Goal: Task Accomplishment & Management: Use online tool/utility

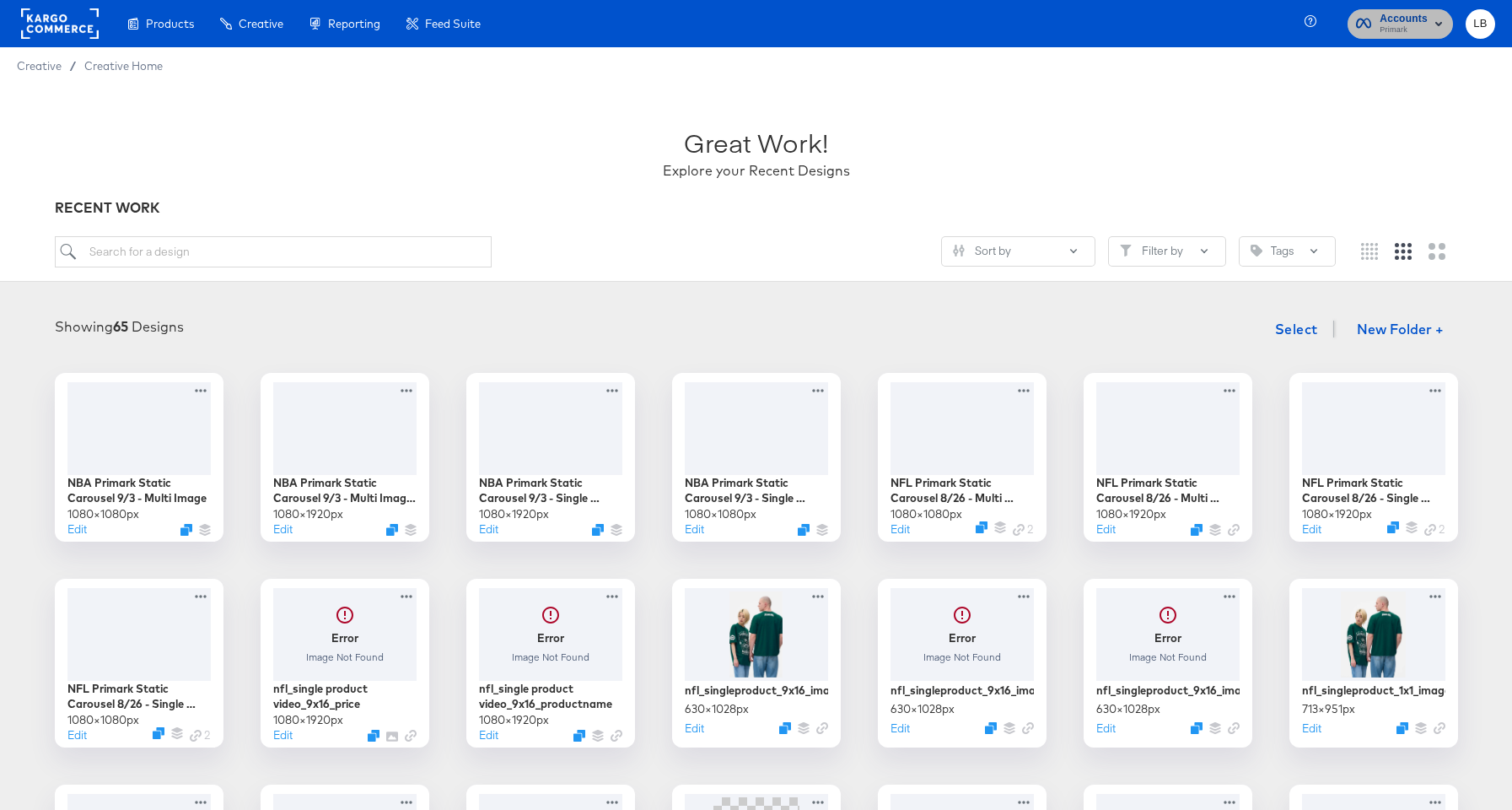
click at [1432, 19] on rect "button" at bounding box center [1438, 23] width 20 height 20
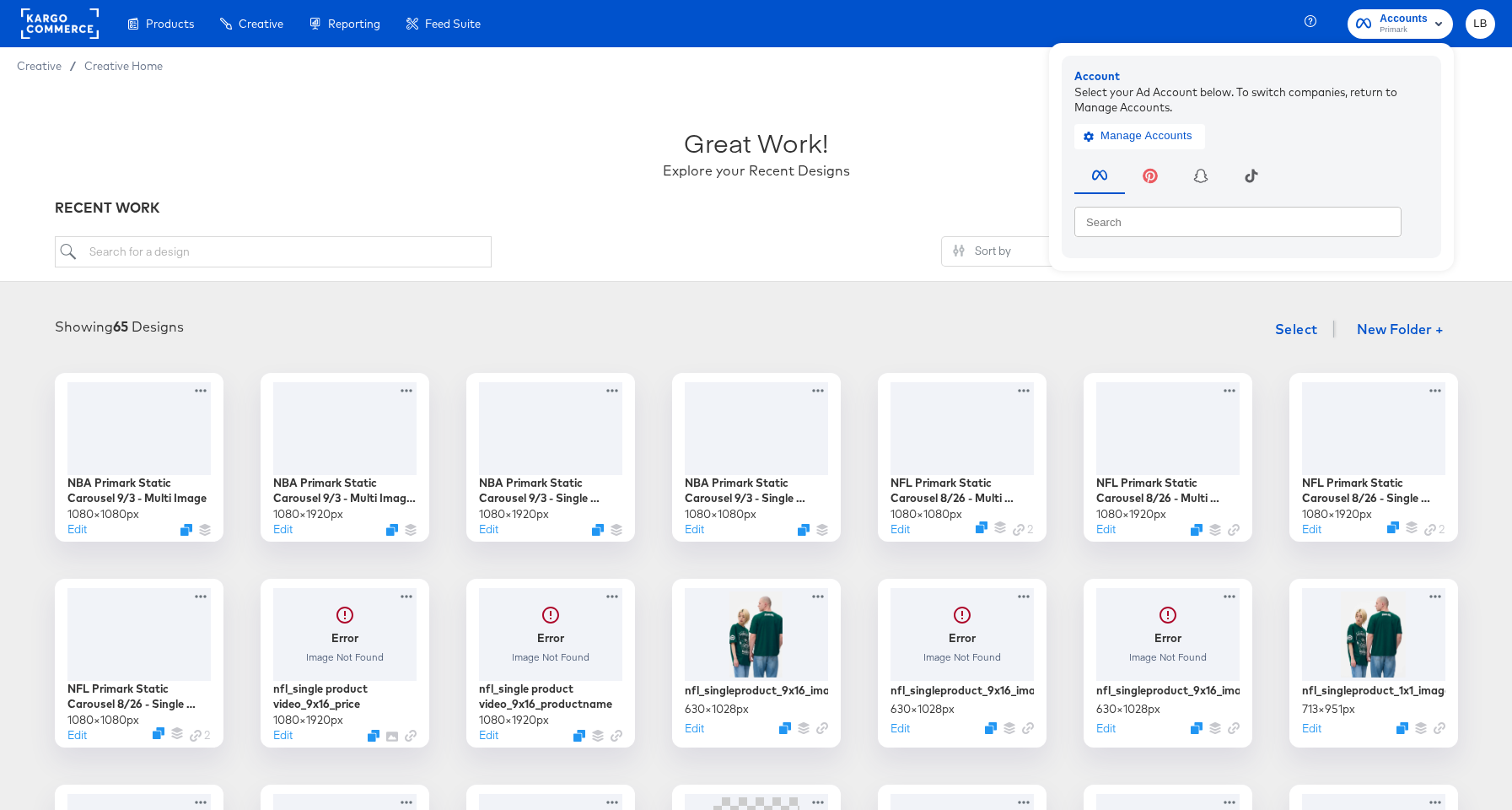
click at [1005, 117] on div "Great Work! Explore your Recent Designs" at bounding box center [756, 145] width 1403 height 105
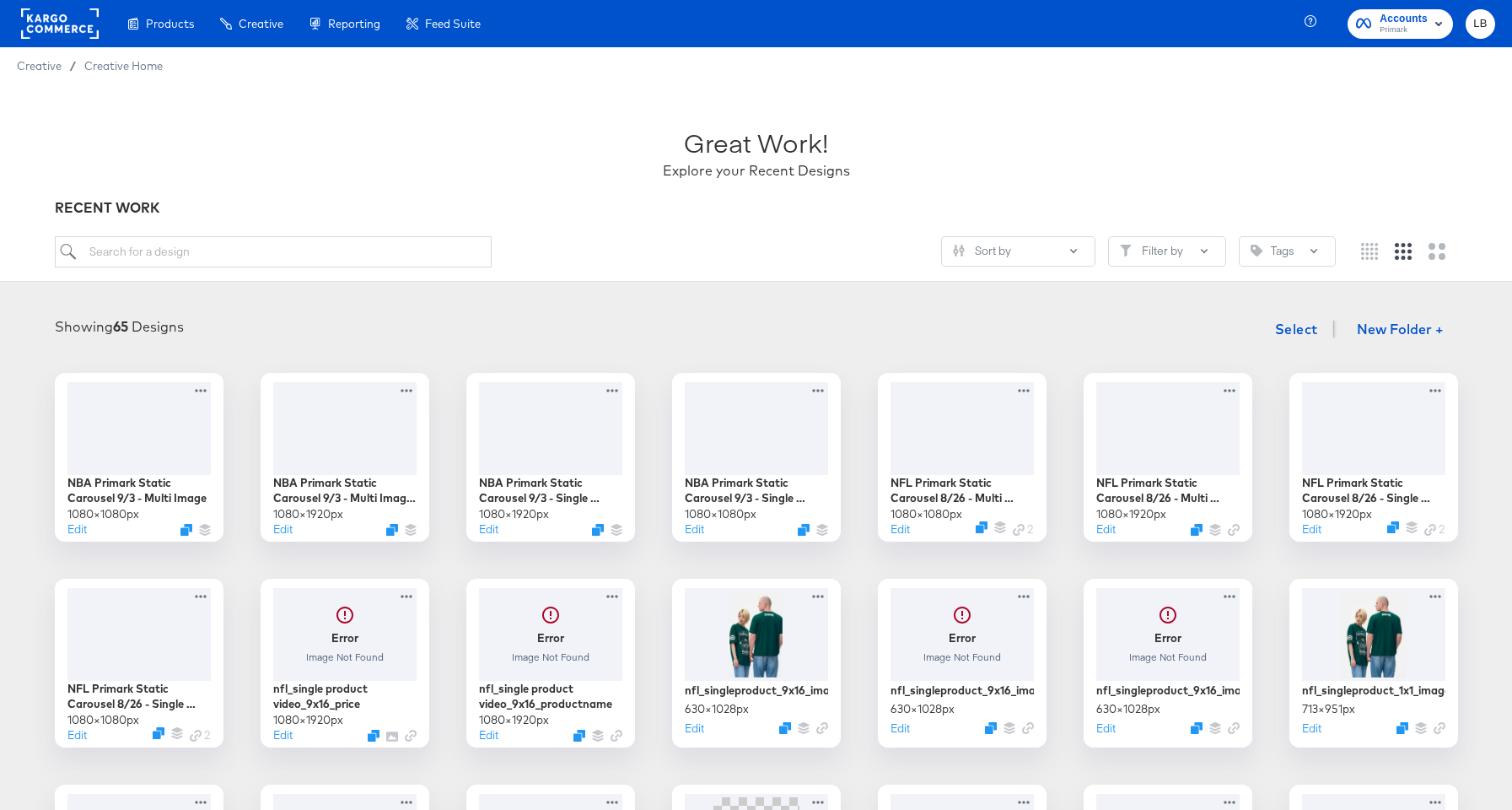
click at [745, 255] on div "Sort by Filter by Tags" at bounding box center [695, 251] width 1281 height 31
click at [1476, 27] on span "LB" at bounding box center [1480, 24] width 16 height 19
click at [1025, 105] on div "Great Work! Explore your Recent Designs" at bounding box center [756, 145] width 1403 height 105
click at [41, 30] on rect at bounding box center [60, 24] width 78 height 30
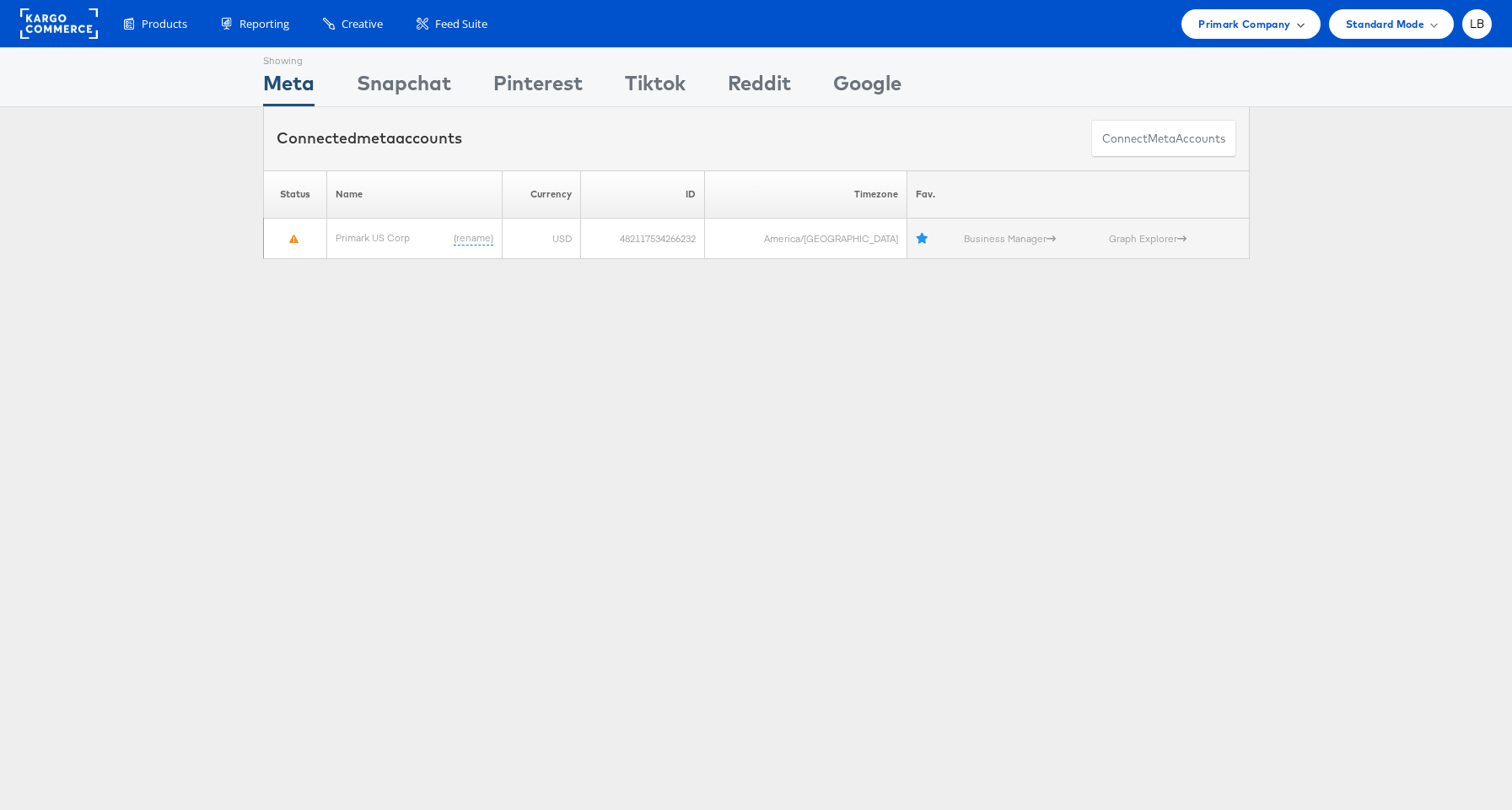
click at [1278, 21] on span "Primark Company" at bounding box center [1244, 24] width 92 height 18
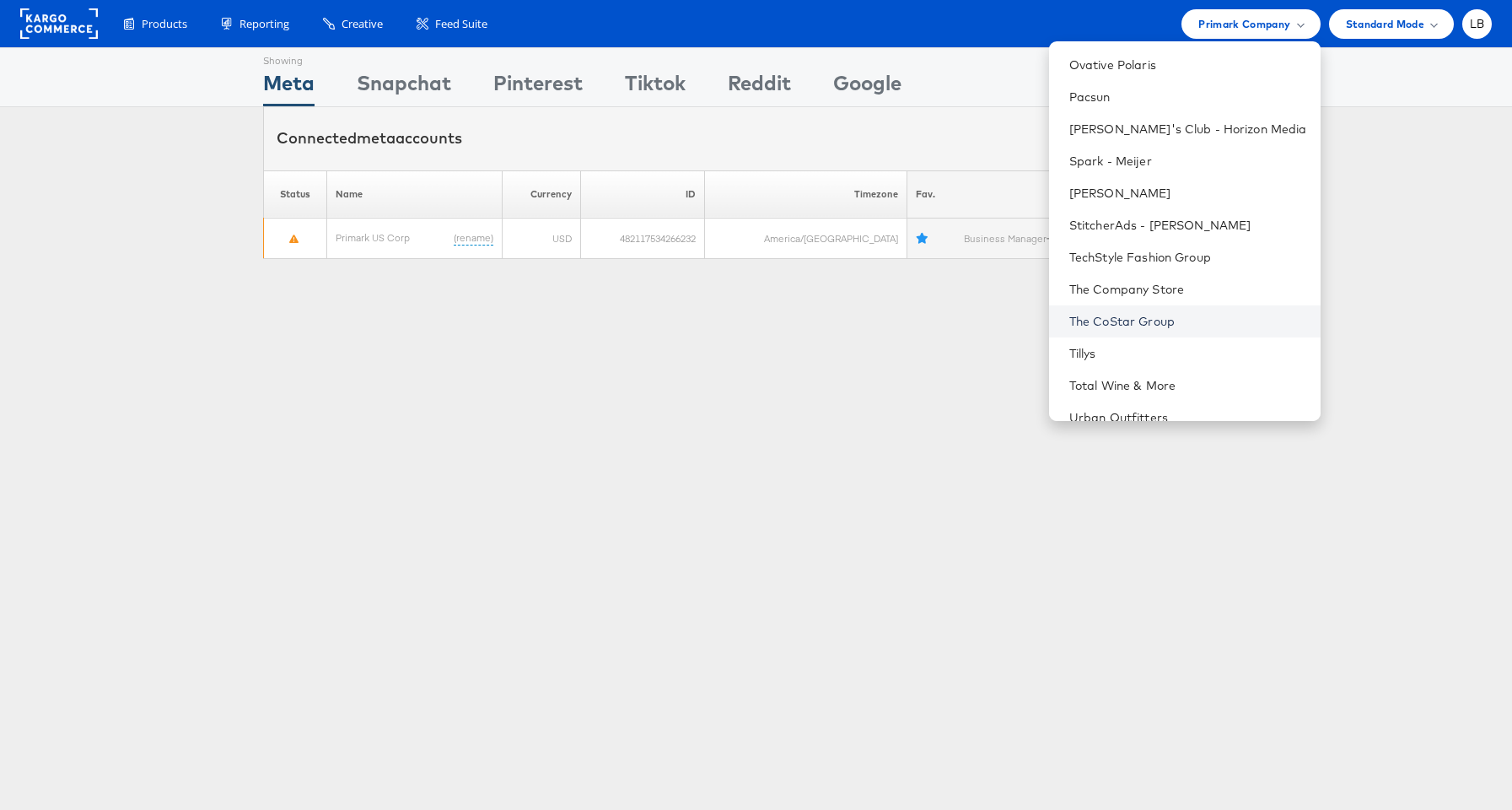
scroll to position [1043, 0]
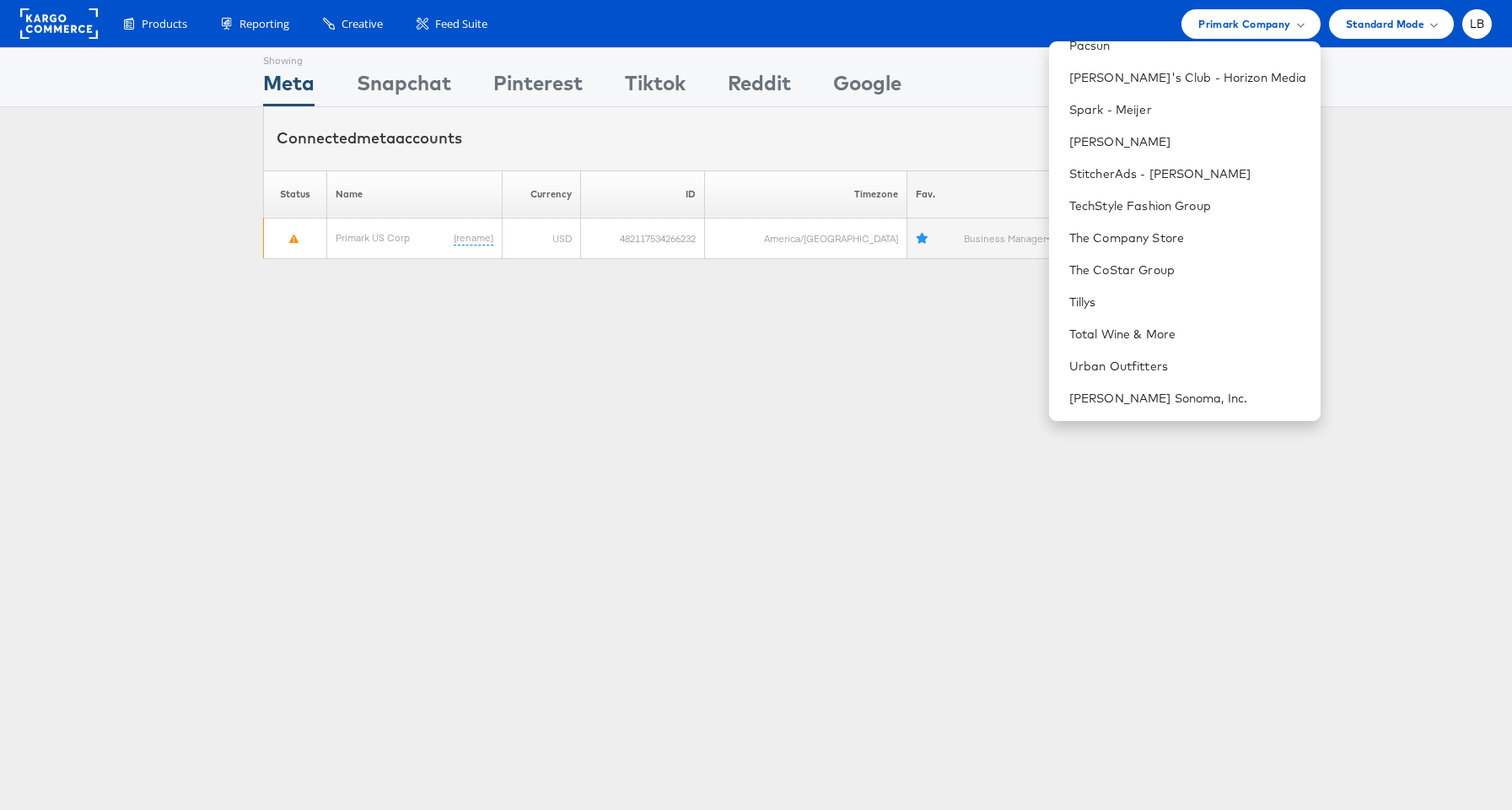
click at [934, 391] on div "Showing Meta Showing [GEOGRAPHIC_DATA] Showing Pinterest Showing Tiktok Showing…" at bounding box center [756, 469] width 1512 height 844
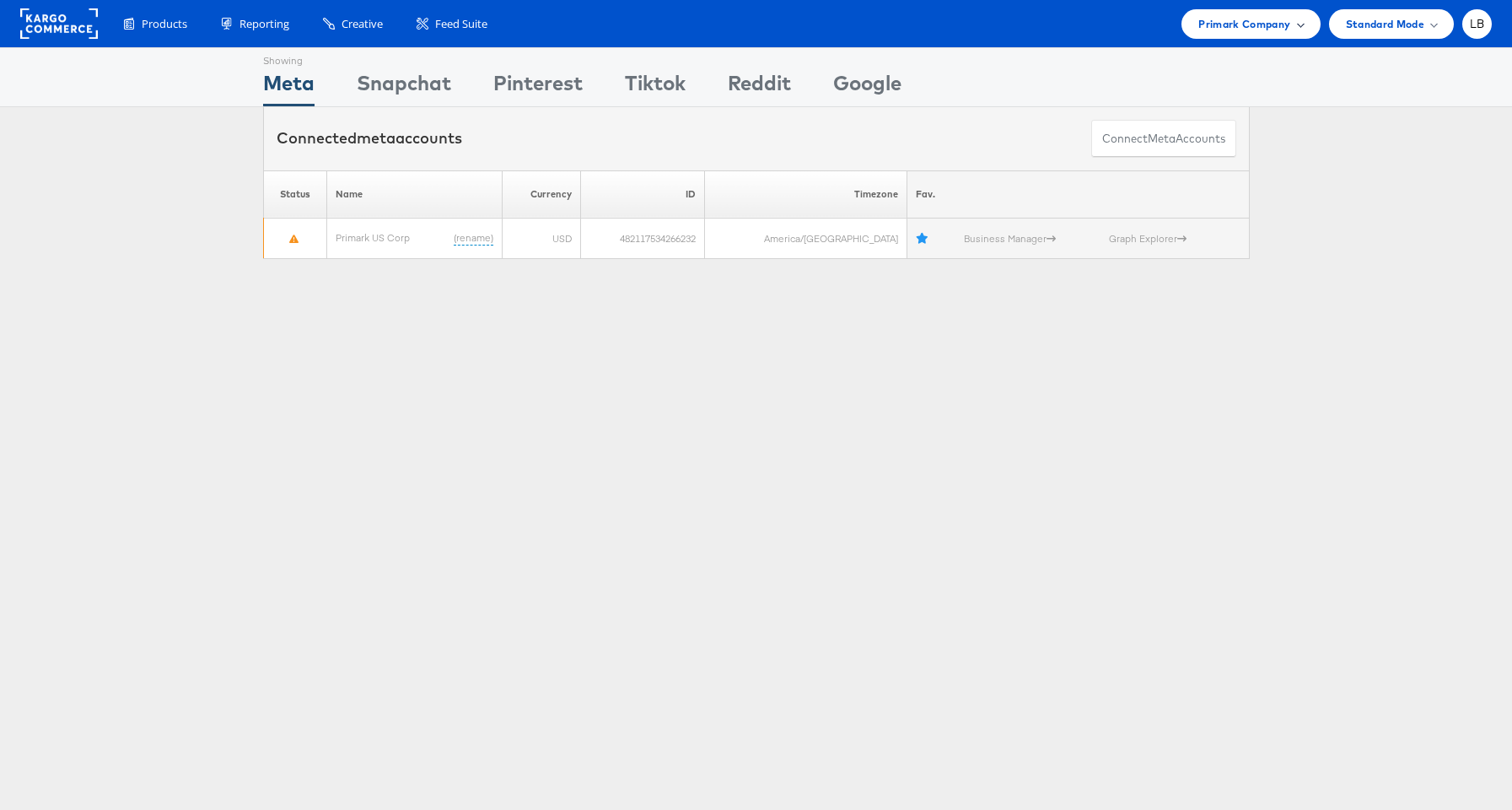
click at [1299, 17] on div "Primark Company" at bounding box center [1250, 24] width 104 height 18
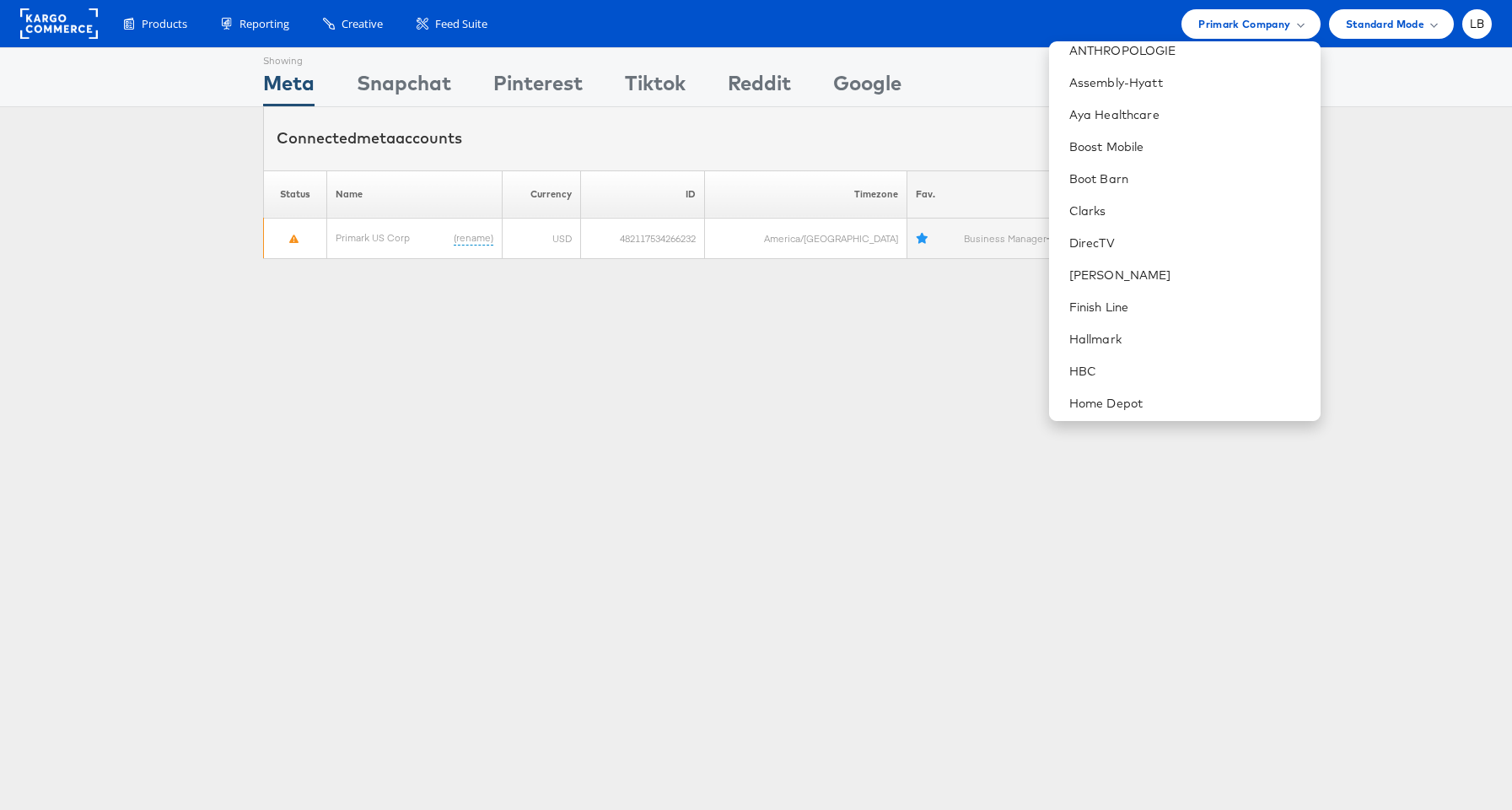
scroll to position [0, 0]
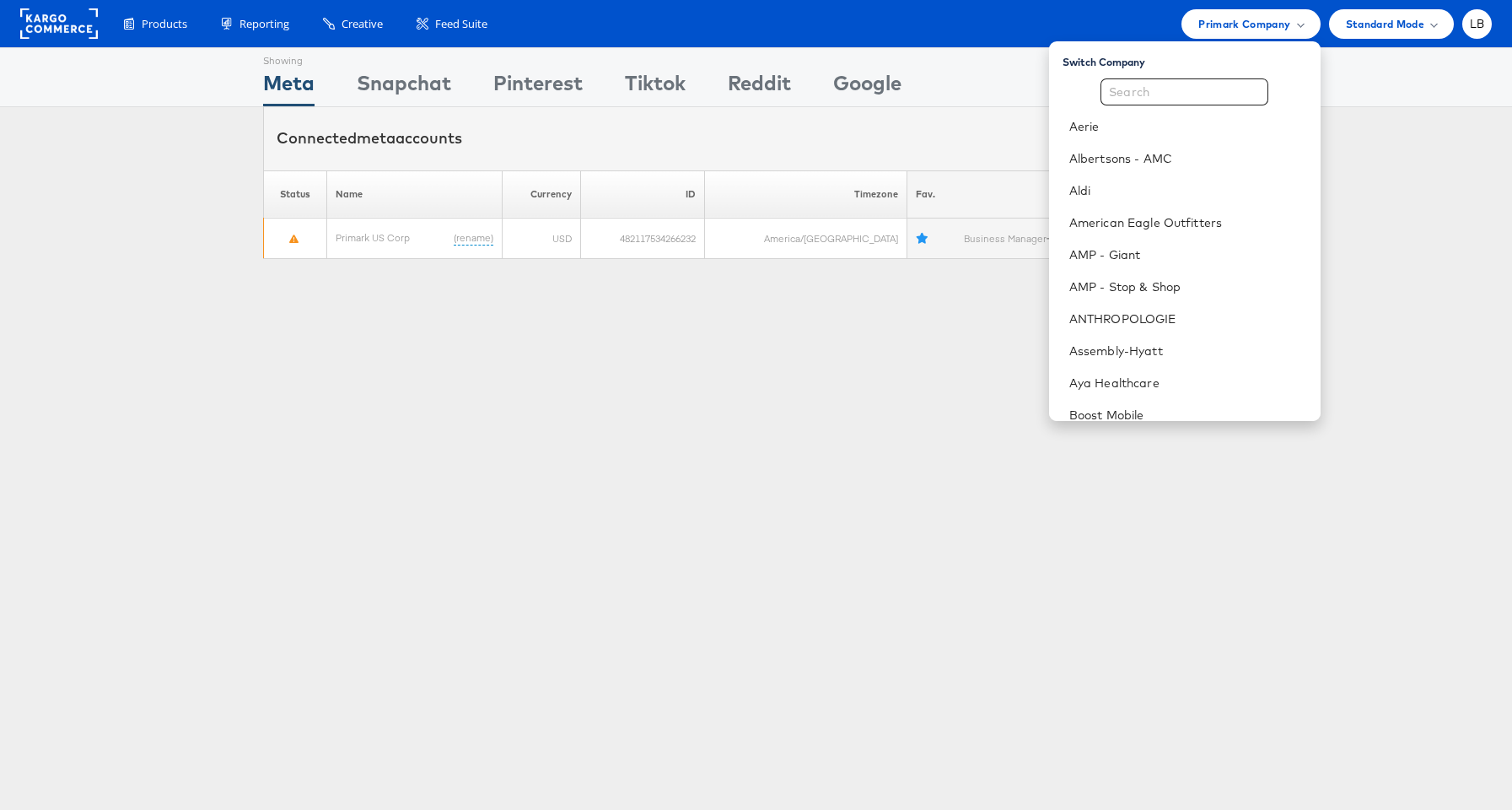
click at [1410, 316] on div "Showing Meta Showing Snapchat Showing Pinterest Showing Tiktok Showing Reddit S…" at bounding box center [756, 469] width 1512 height 844
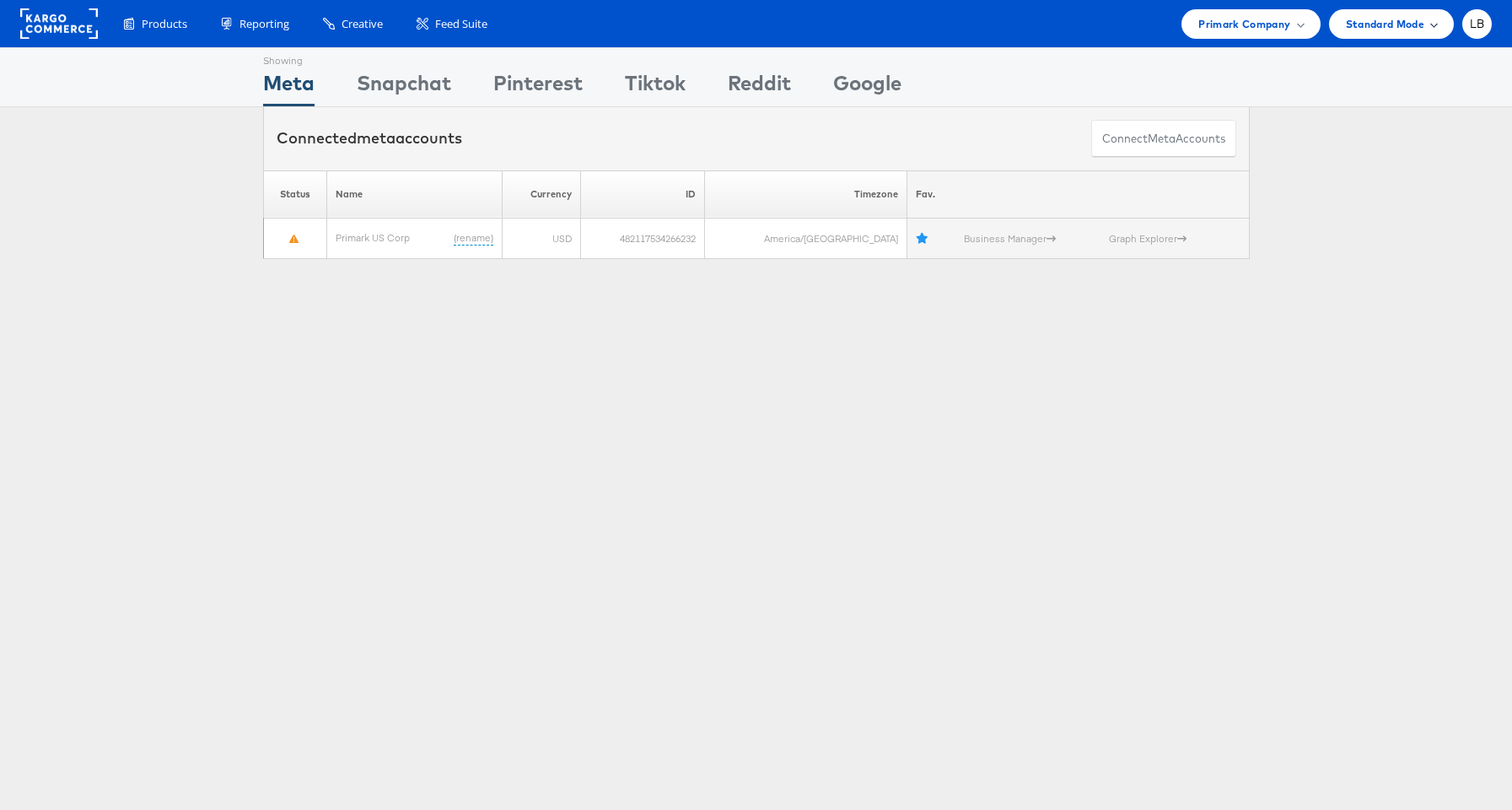
click at [1443, 28] on div "Standard Mode" at bounding box center [1392, 24] width 125 height 29
click at [1485, 20] on div "LB" at bounding box center [1477, 24] width 29 height 29
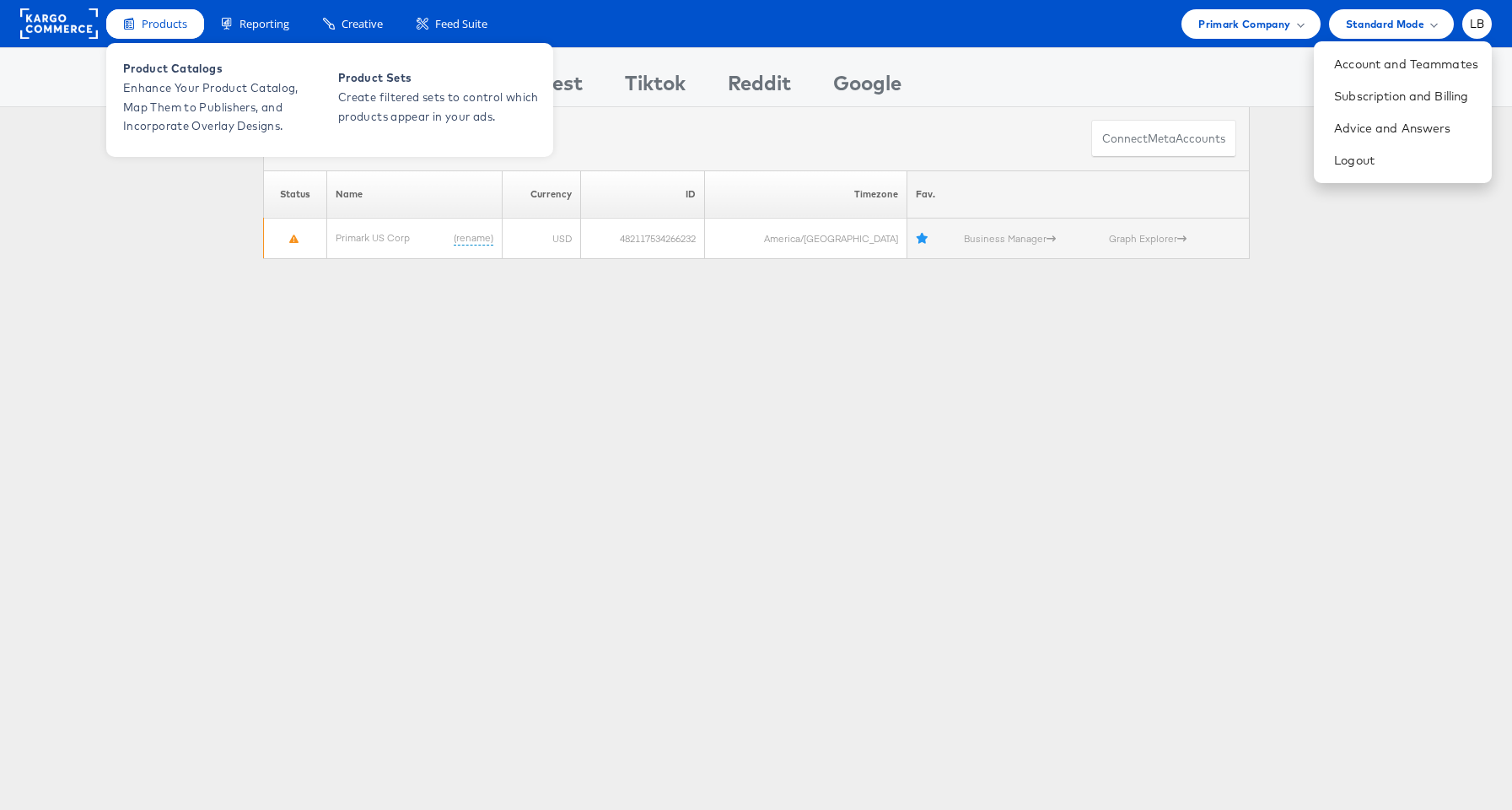
click at [153, 28] on span "Products" at bounding box center [164, 24] width 46 height 16
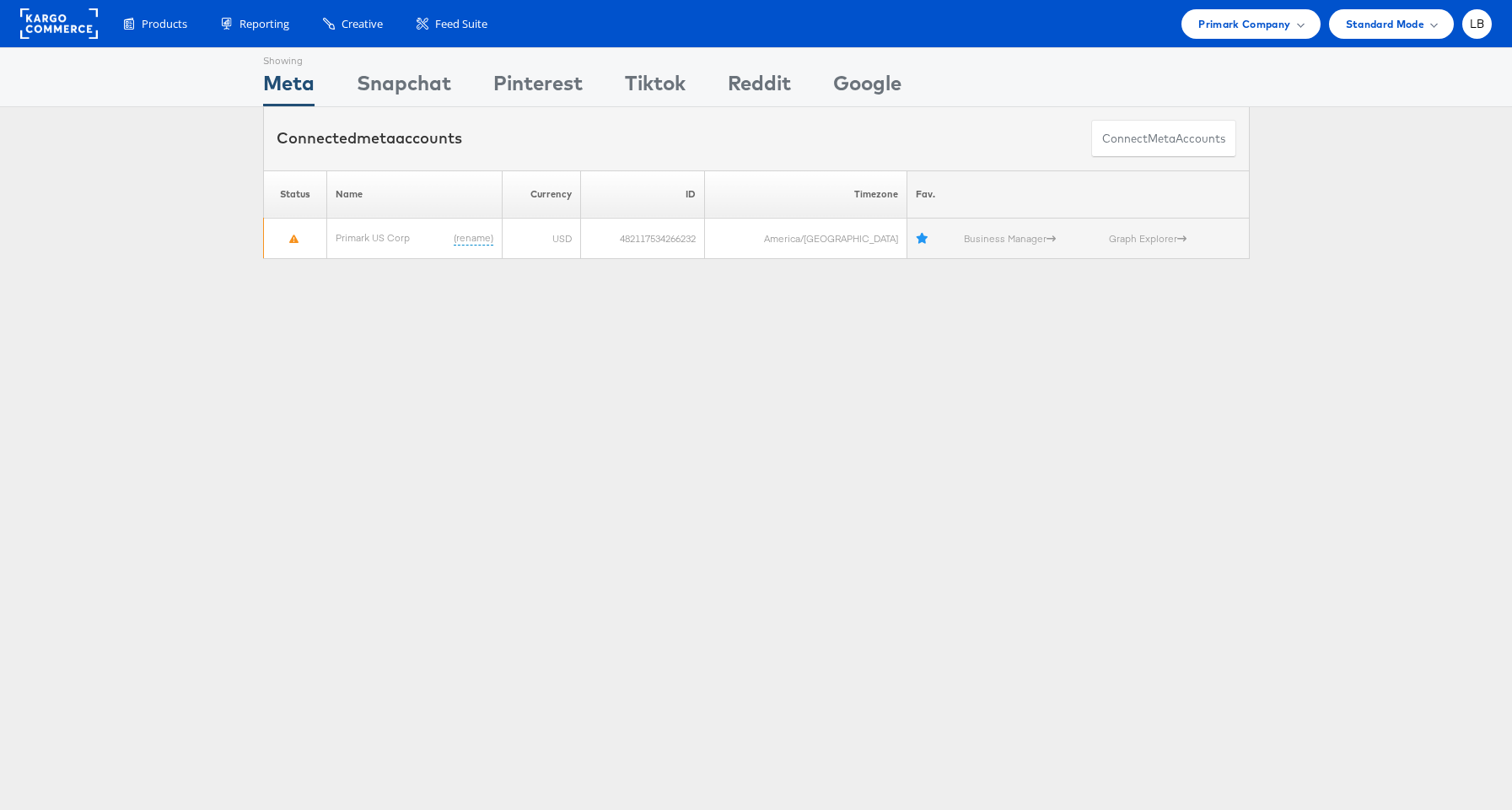
click at [132, 330] on div "Showing Meta Showing Snapchat Showing Pinterest Showing Tiktok Showing Reddit S…" at bounding box center [756, 469] width 1512 height 844
click at [38, 28] on rect at bounding box center [59, 24] width 78 height 30
click at [1302, 31] on div "Primark Company" at bounding box center [1250, 24] width 104 height 18
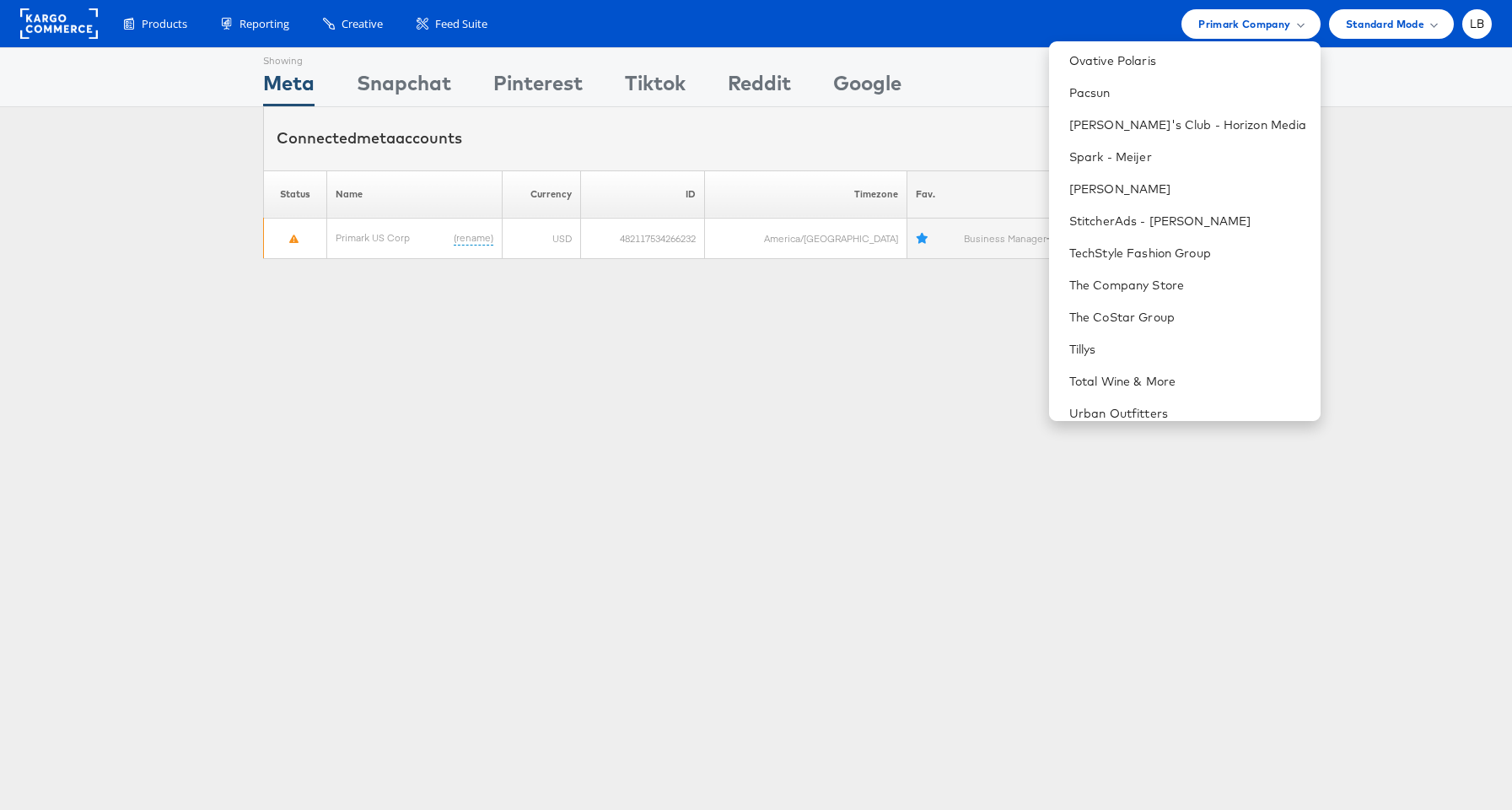
scroll to position [997, 0]
click at [1196, 228] on li "StitcherAds - [PERSON_NAME]" at bounding box center [1185, 220] width 271 height 32
click at [1204, 218] on link "StitcherAds - [PERSON_NAME]" at bounding box center [1188, 220] width 238 height 17
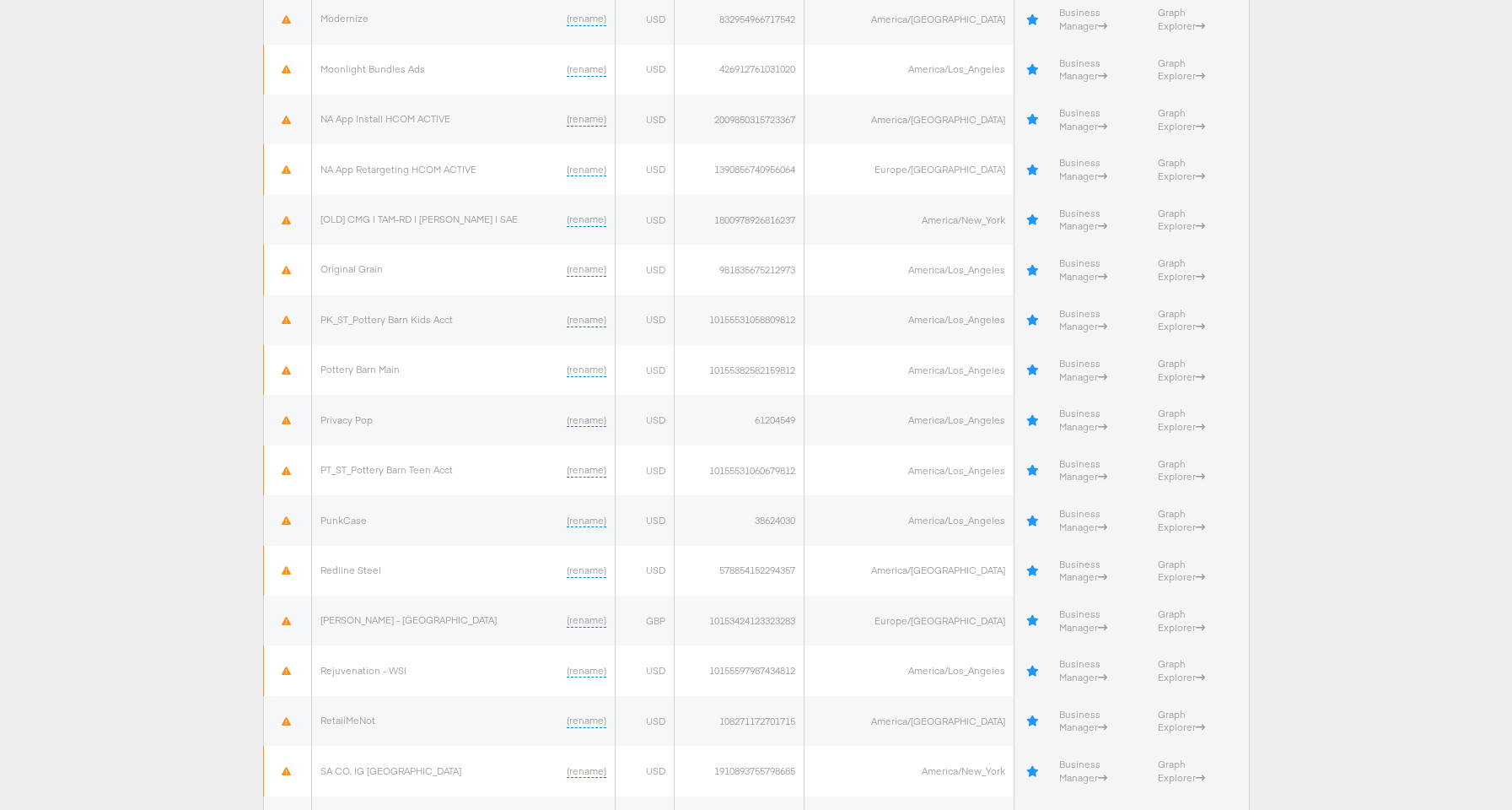
scroll to position [3851, 0]
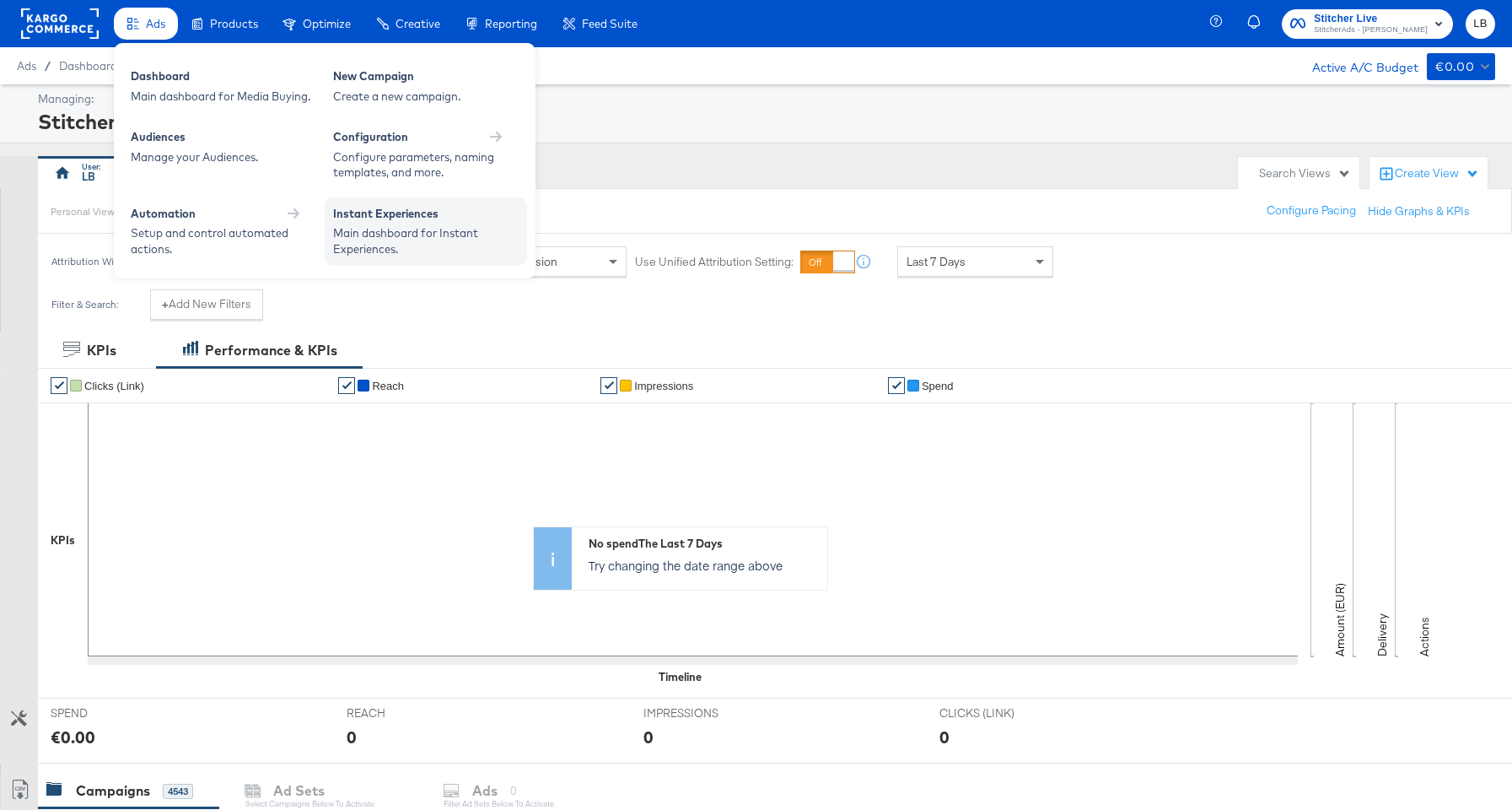
click at [428, 211] on div "Instant Experiences" at bounding box center [426, 215] width 186 height 20
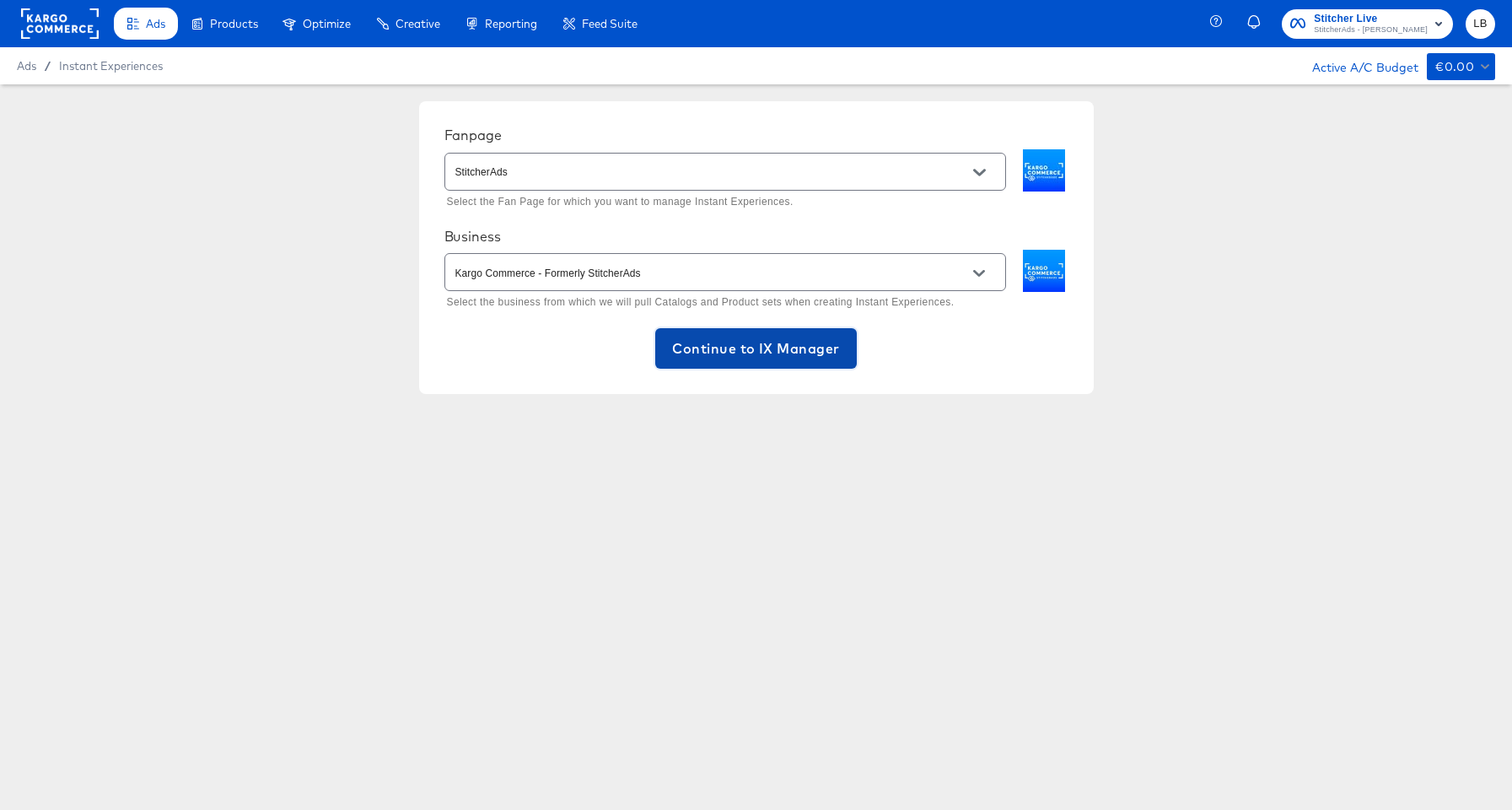
click at [813, 337] on span "Continue to IX Manager" at bounding box center [756, 348] width 167 height 24
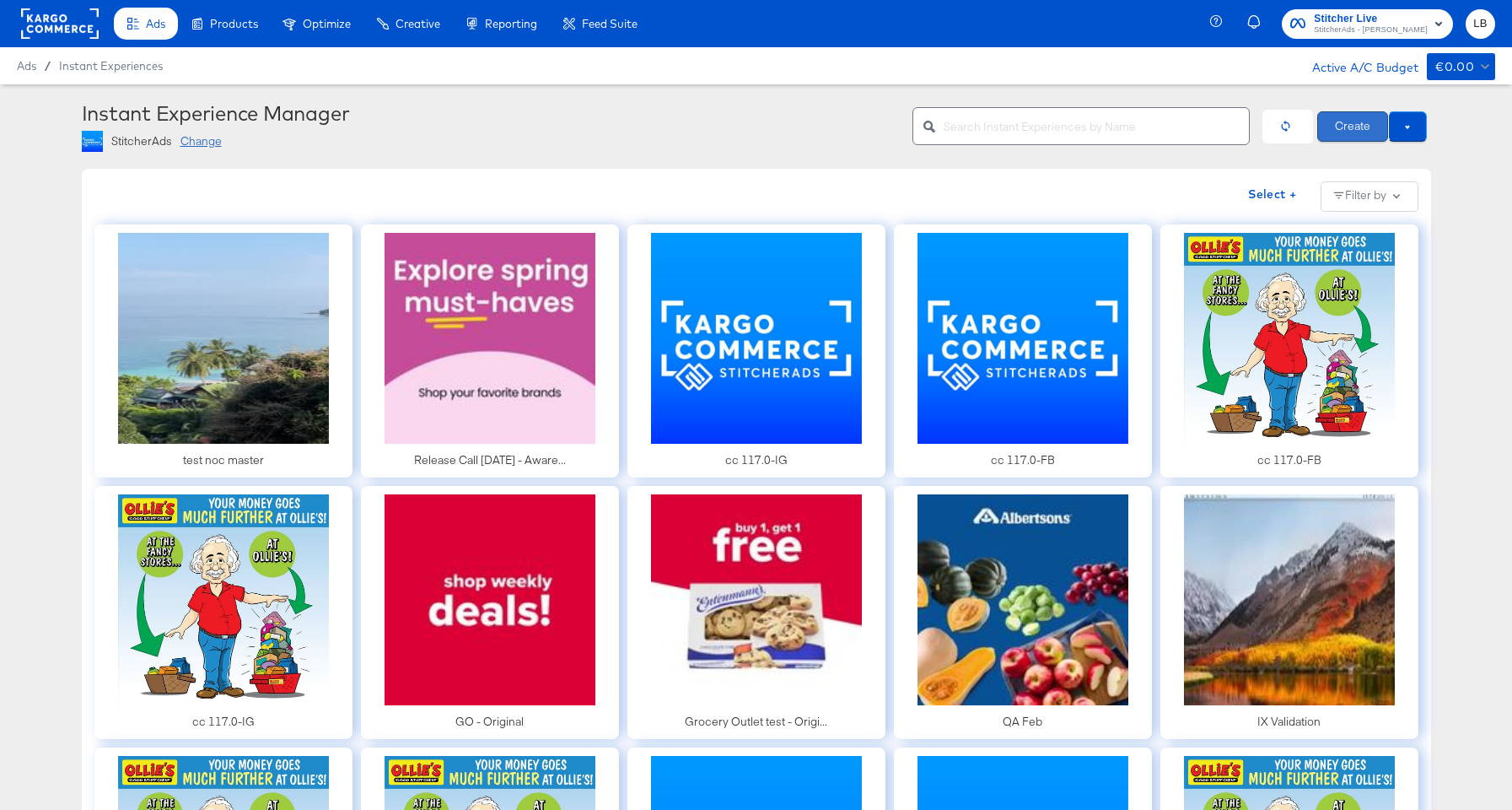
click at [1352, 122] on button "Create" at bounding box center [1353, 126] width 71 height 30
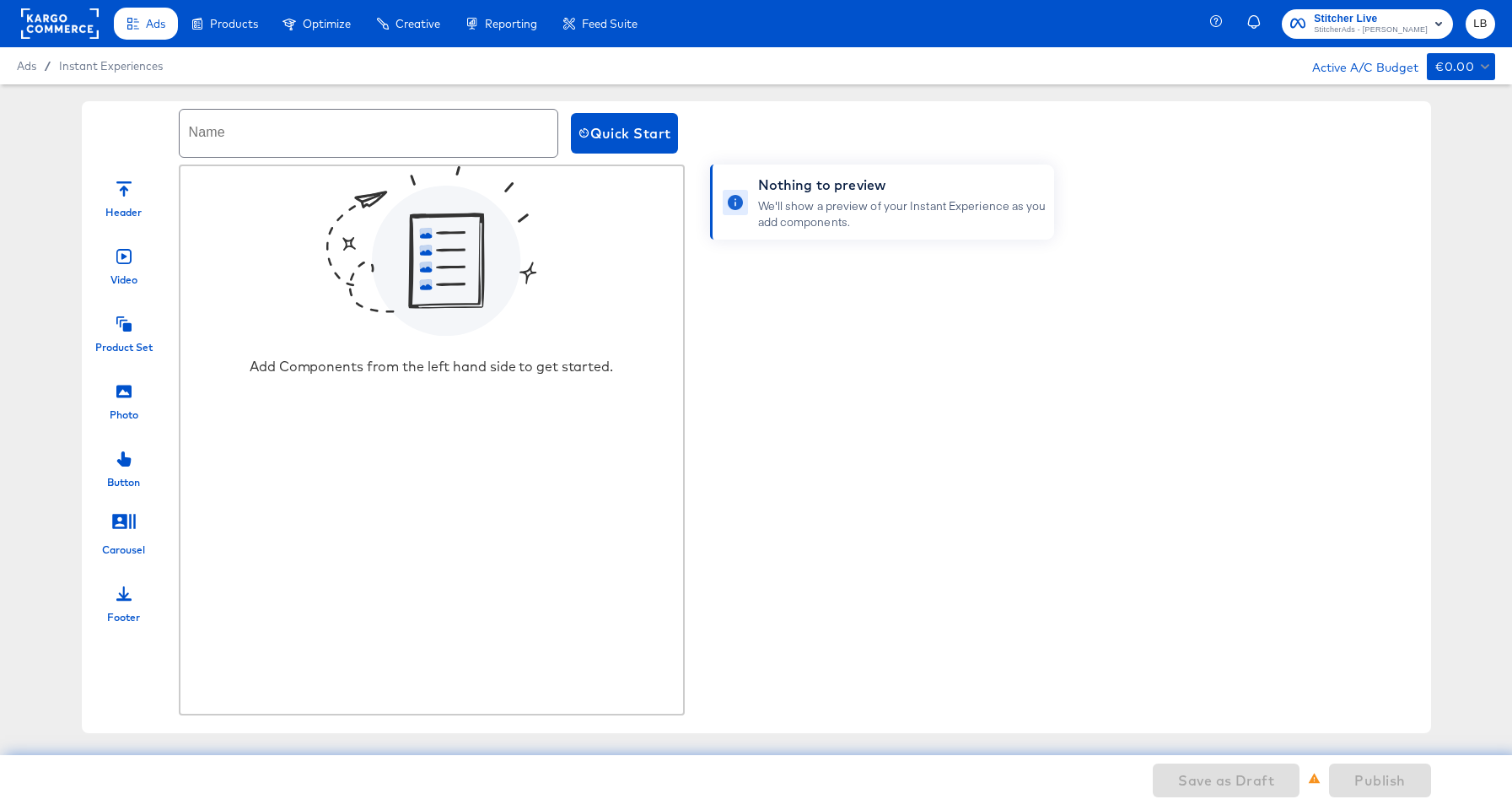
click at [141, 336] on div "Product Set" at bounding box center [123, 328] width 84 height 50
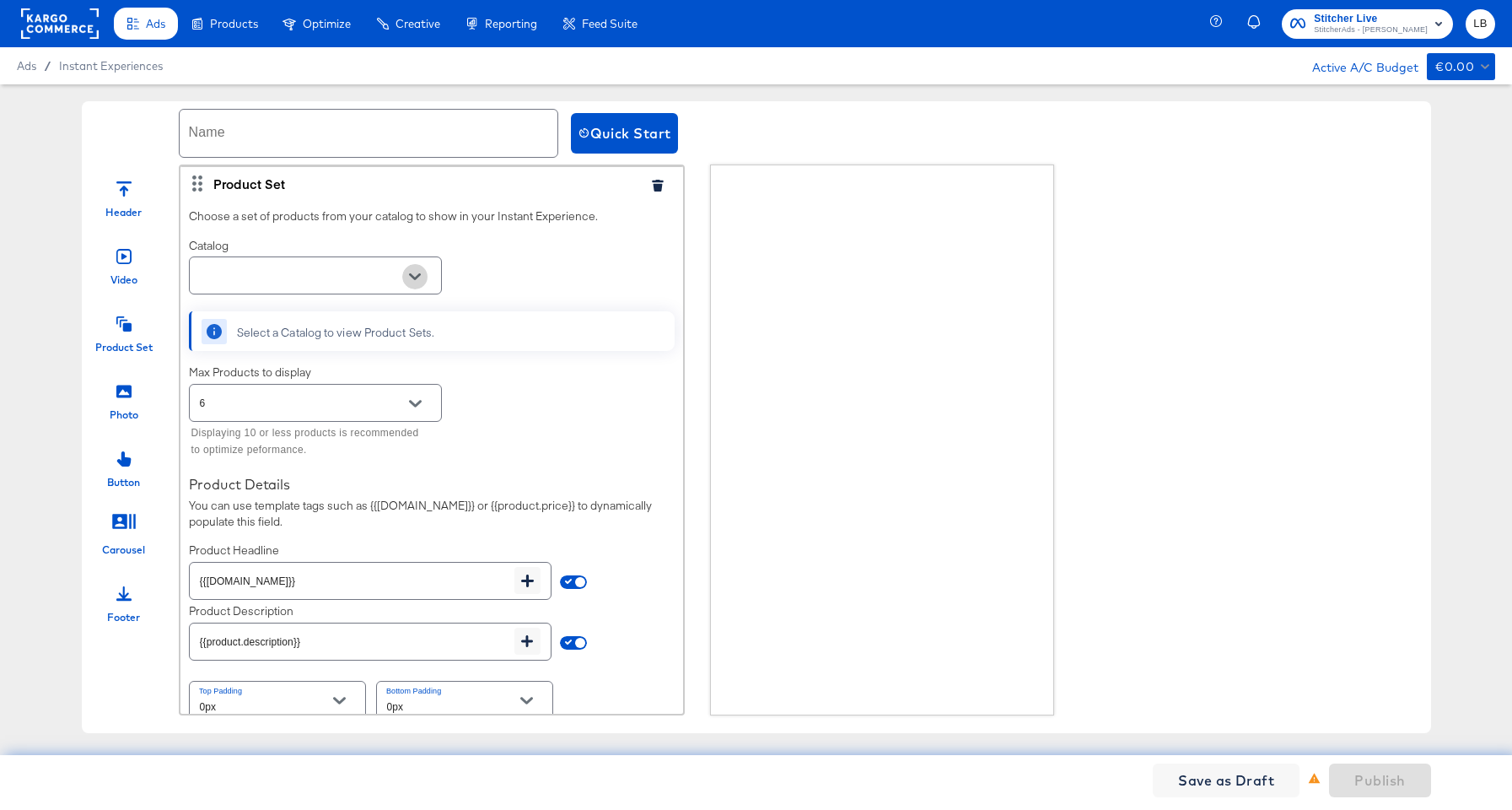
click at [418, 279] on icon "Open" at bounding box center [414, 277] width 11 height 11
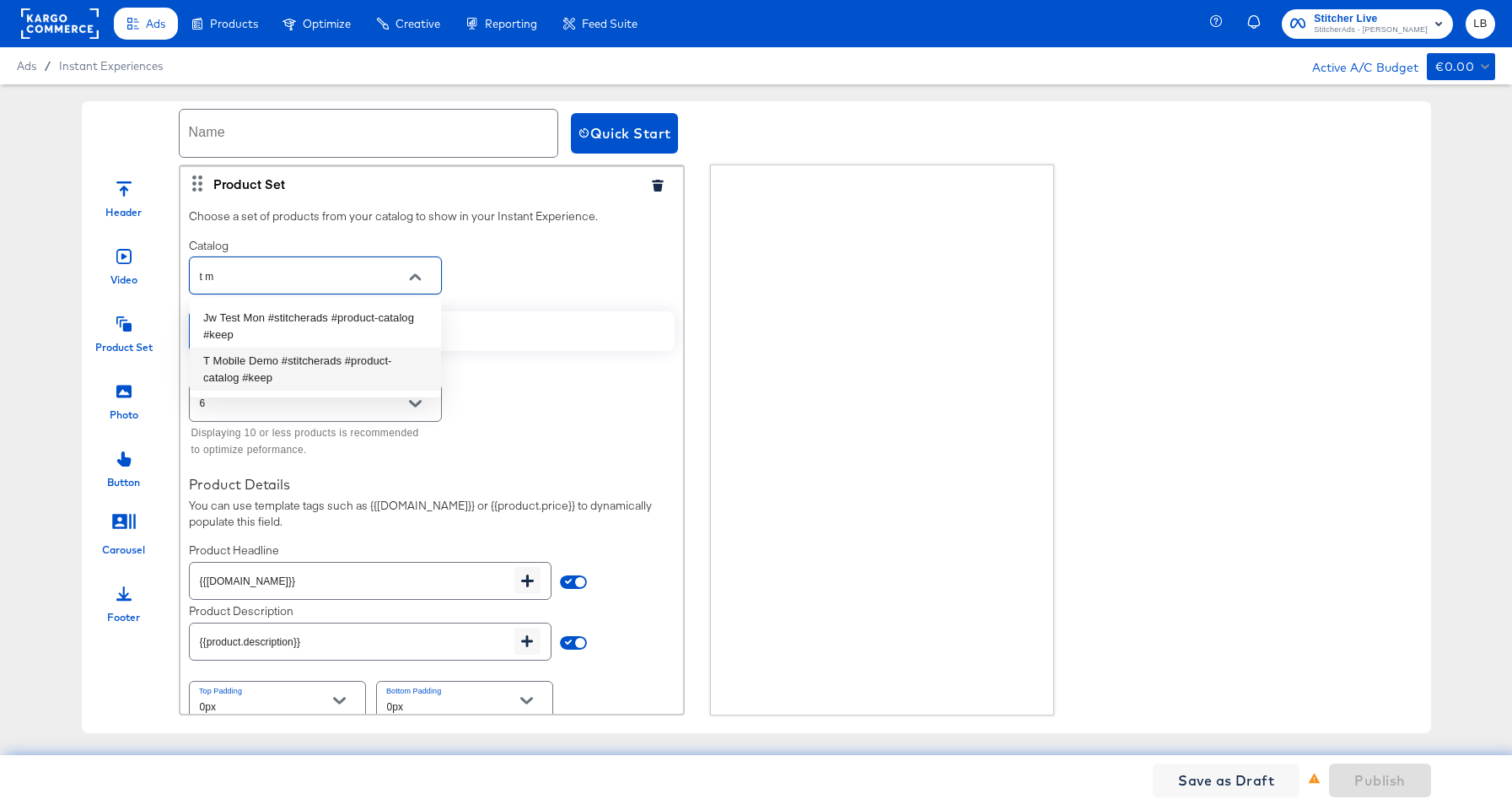
click at [413, 365] on li "T Mobile Demo #stitcherads #product-catalog #keep" at bounding box center [315, 369] width 251 height 43
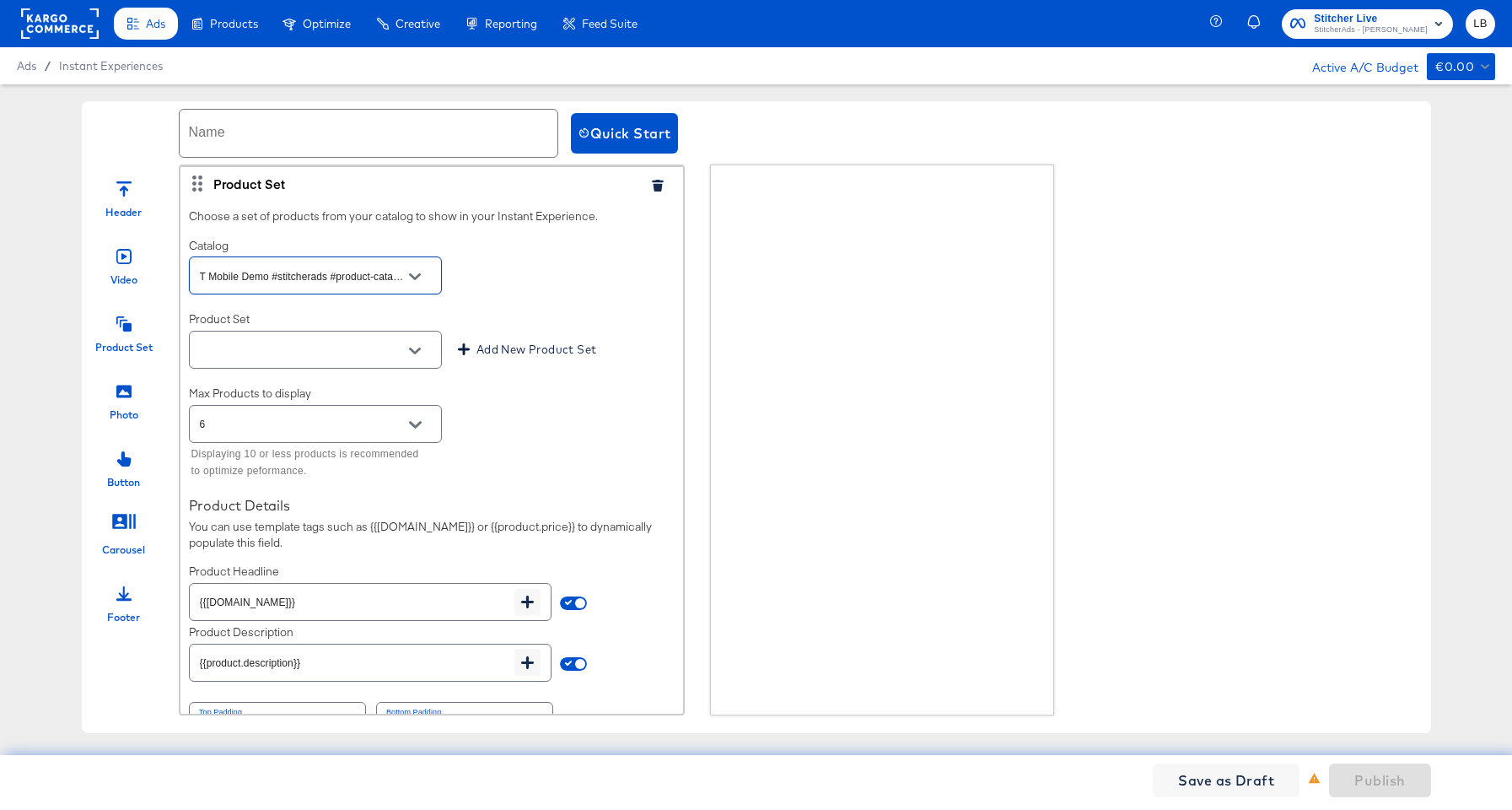
type input "T Mobile Demo #stitcherads #product-catalog #keep"
click at [294, 144] on input "text" at bounding box center [369, 134] width 378 height 47
type input "natalie draft - test"
click at [1193, 772] on span "Save as Draft" at bounding box center [1226, 780] width 96 height 24
click at [78, 67] on span "Instant Experiences" at bounding box center [111, 65] width 105 height 13
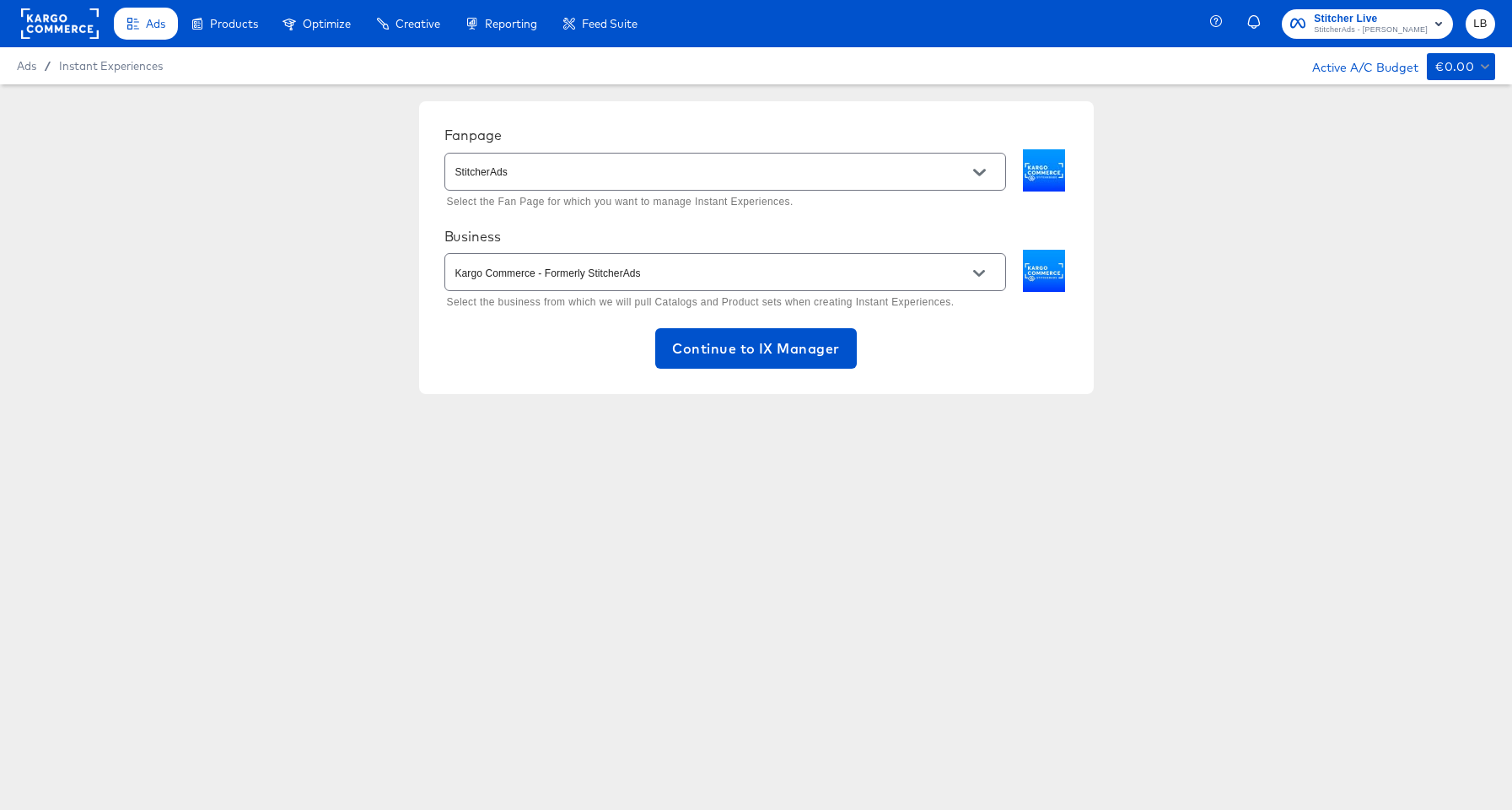
click at [20, 66] on span "Ads" at bounding box center [27, 65] width 19 height 13
click at [27, 65] on span "Ads" at bounding box center [27, 65] width 19 height 13
click at [99, 65] on span "Instant Experiences" at bounding box center [111, 65] width 105 height 13
click at [695, 356] on span "Continue to IX Manager" at bounding box center [756, 348] width 167 height 24
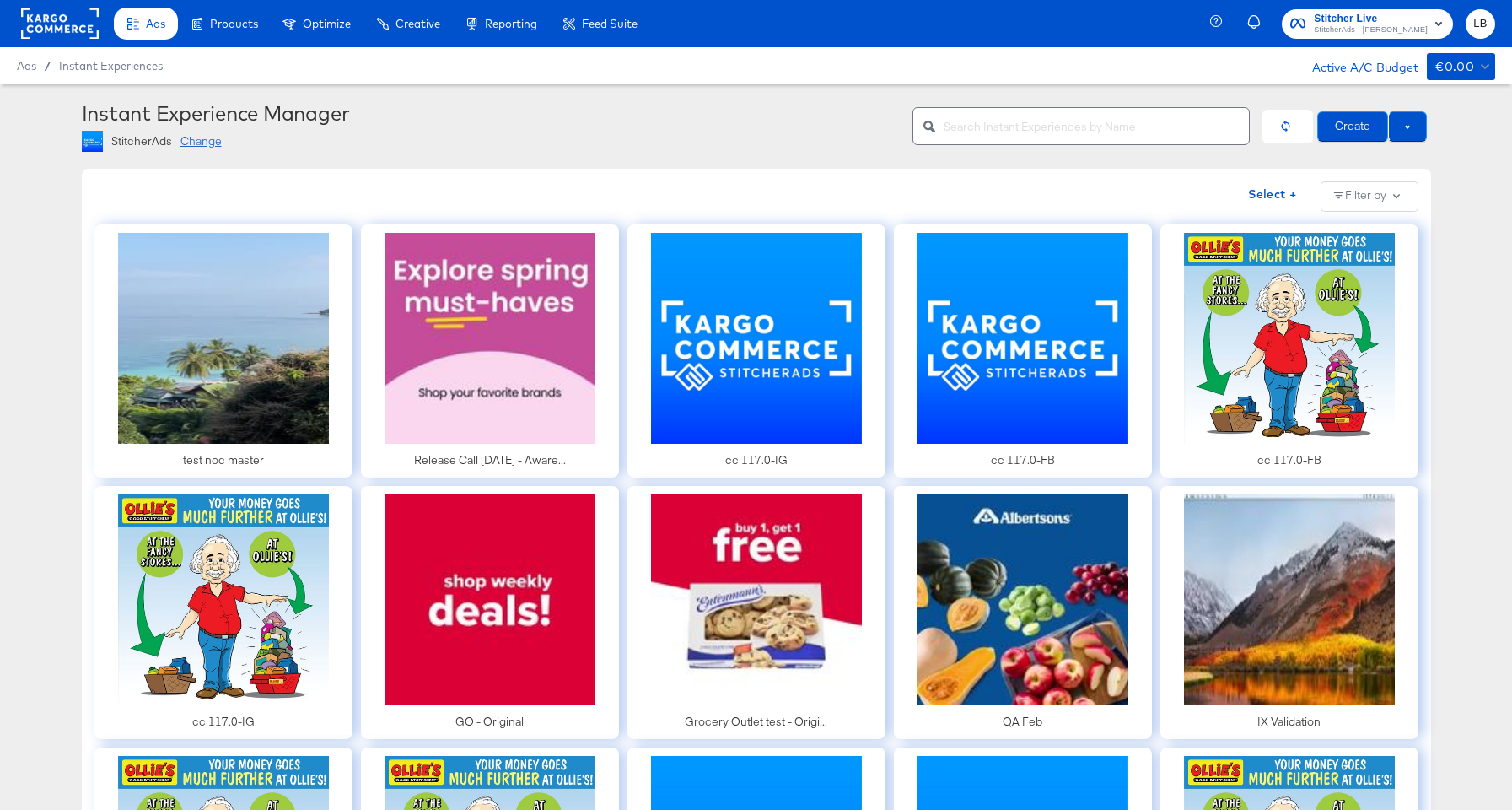
click at [1032, 125] on input "text" at bounding box center [1097, 120] width 305 height 36
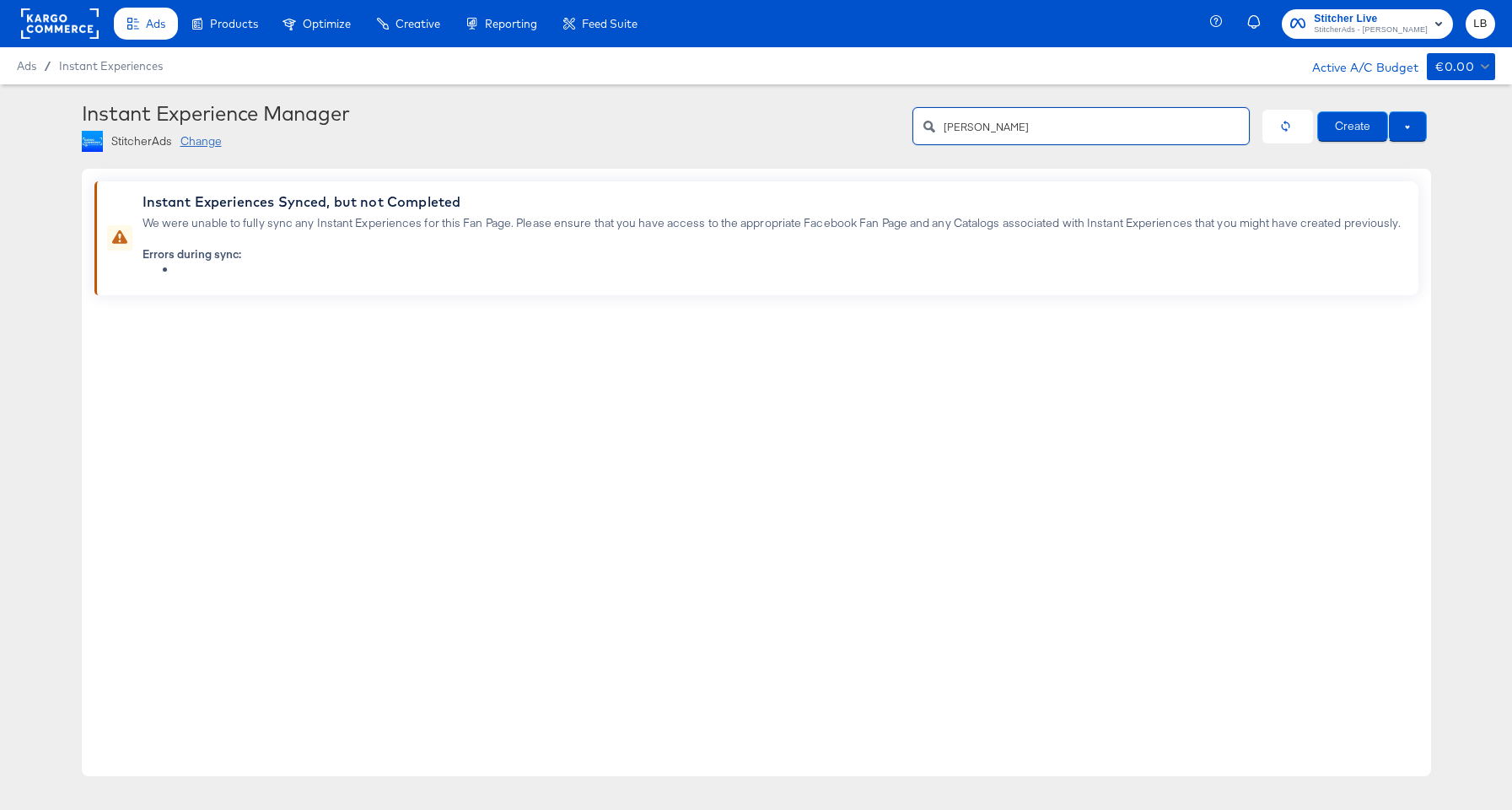
click at [1223, 124] on input "natalie" at bounding box center [1097, 120] width 305 height 36
type input "n"
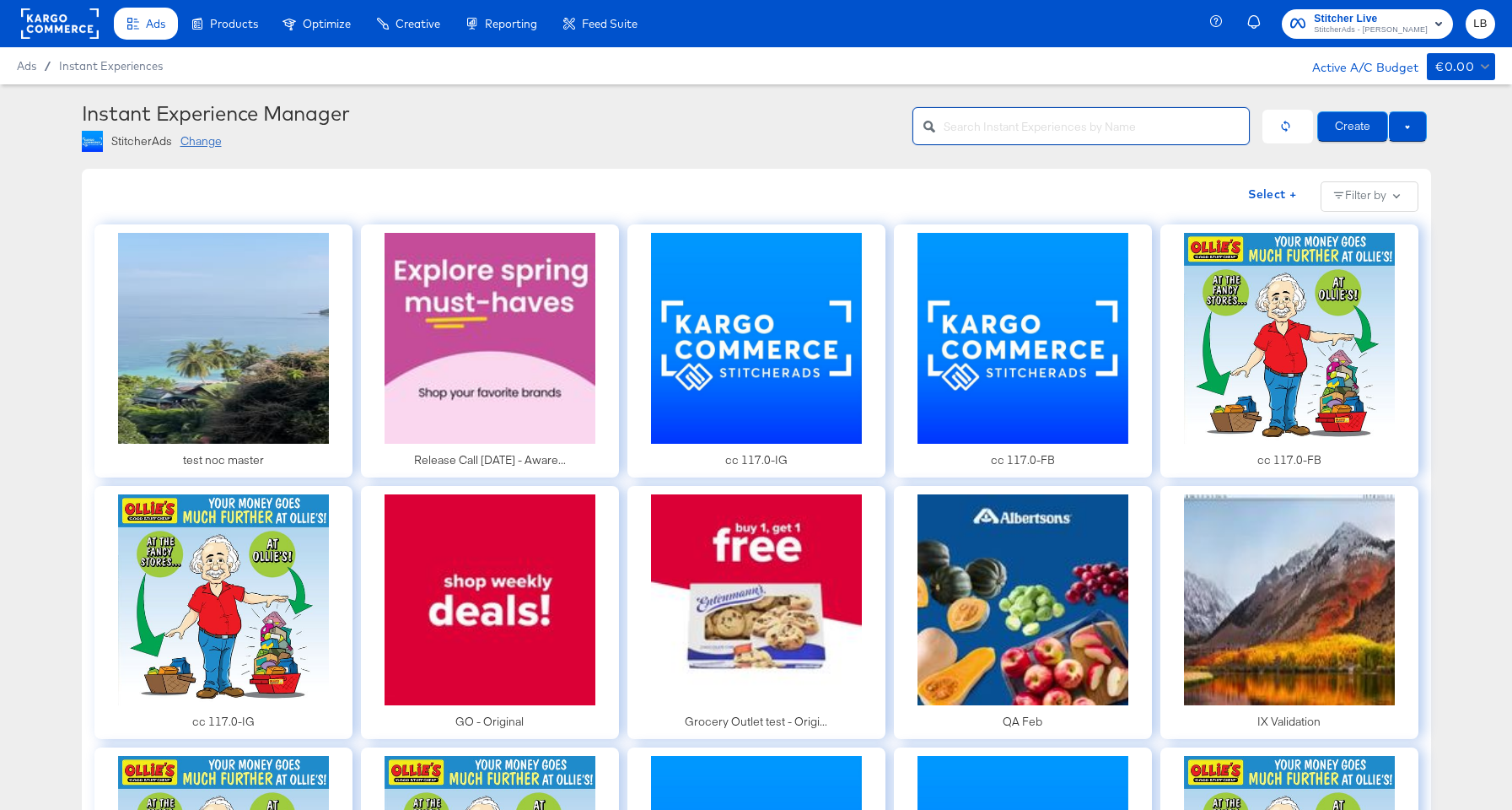
click at [1391, 198] on button "Filter by" at bounding box center [1369, 196] width 98 height 30
click at [1395, 198] on span at bounding box center [1395, 196] width 7 height 7
click at [1345, 122] on button "Create" at bounding box center [1353, 126] width 71 height 30
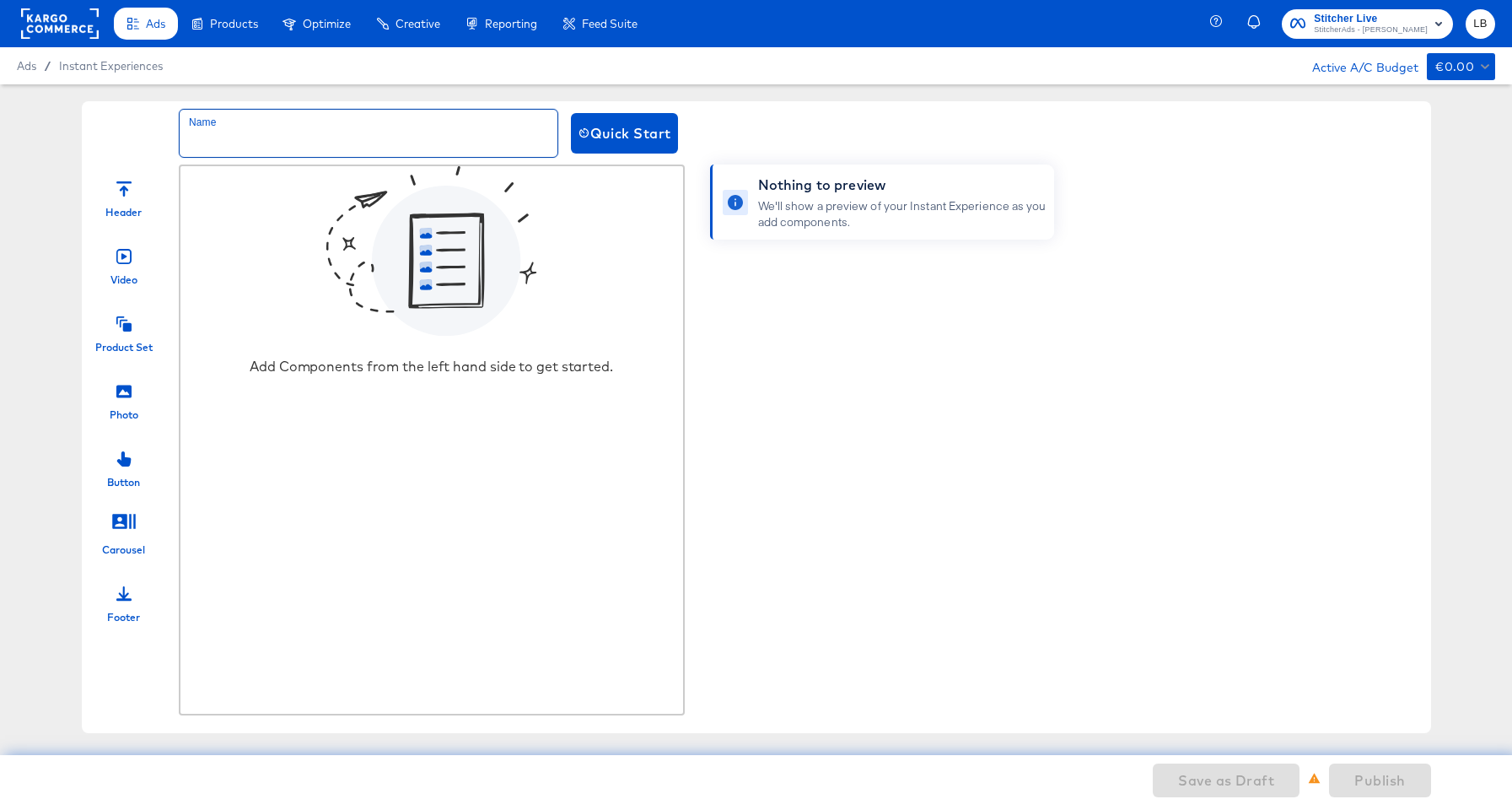
click at [230, 138] on input "text" at bounding box center [369, 134] width 378 height 47
type input "natalie test demo 2"
click at [132, 330] on div "Product Set" at bounding box center [123, 328] width 84 height 50
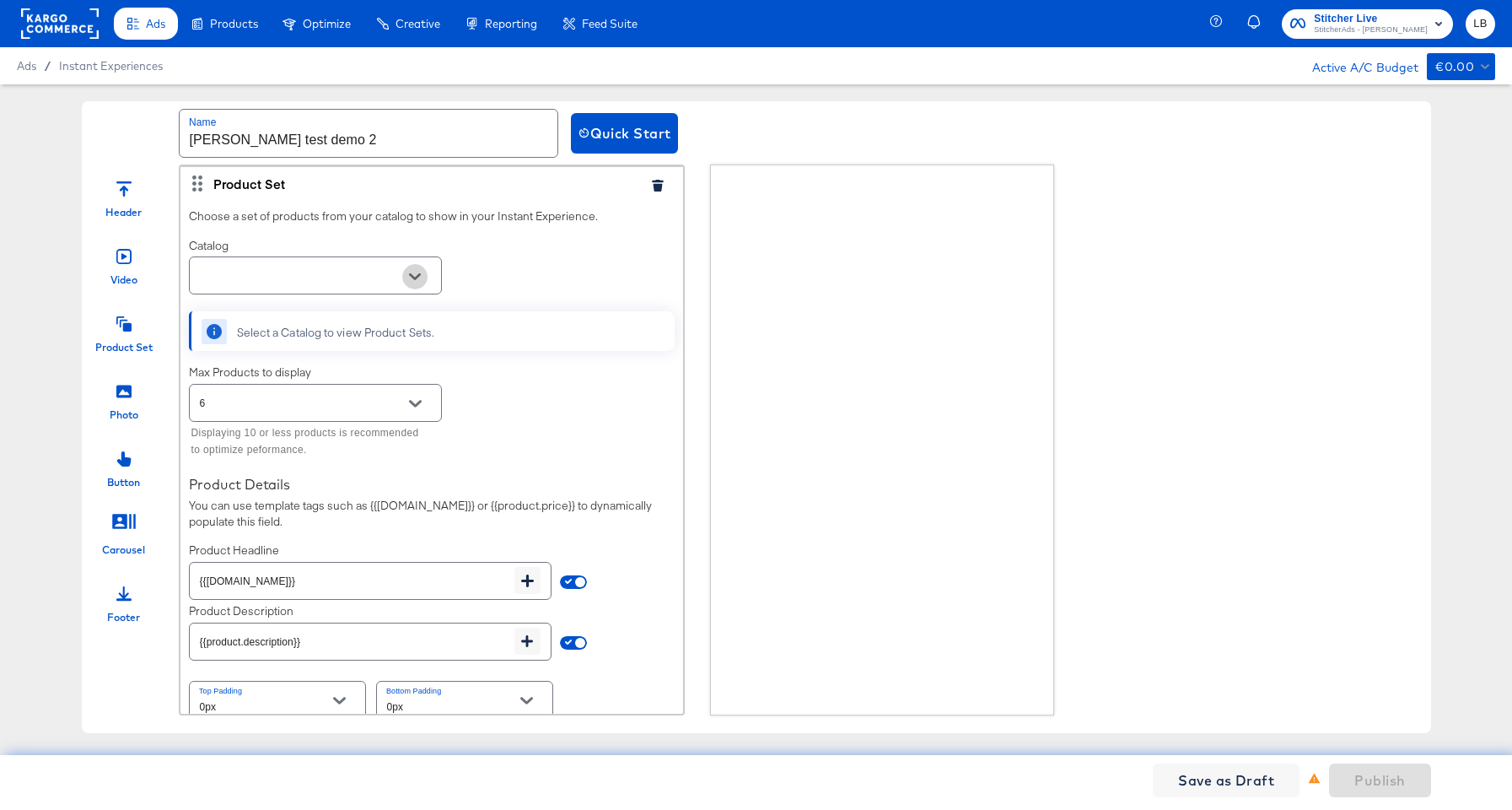
click at [409, 283] on button "Open" at bounding box center [414, 276] width 26 height 26
click at [325, 312] on li "T Mobile Demo #stitcherads #product-catalog #keep" at bounding box center [315, 325] width 251 height 43
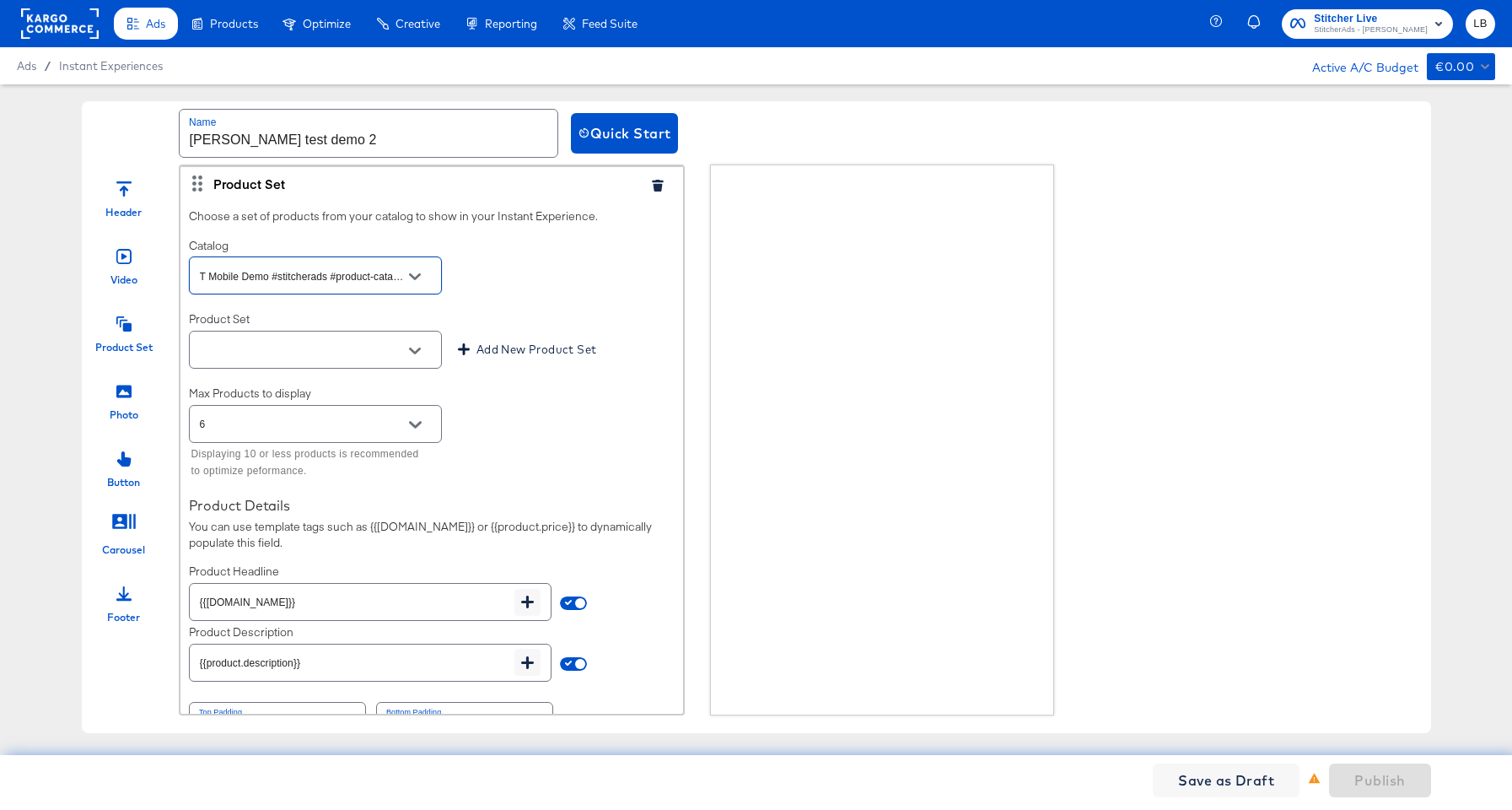
type input "T Mobile Demo #stitcherads #product-catalog #keep"
click at [134, 266] on div "Video" at bounding box center [123, 261] width 84 height 50
click at [120, 403] on div at bounding box center [124, 389] width 15 height 36
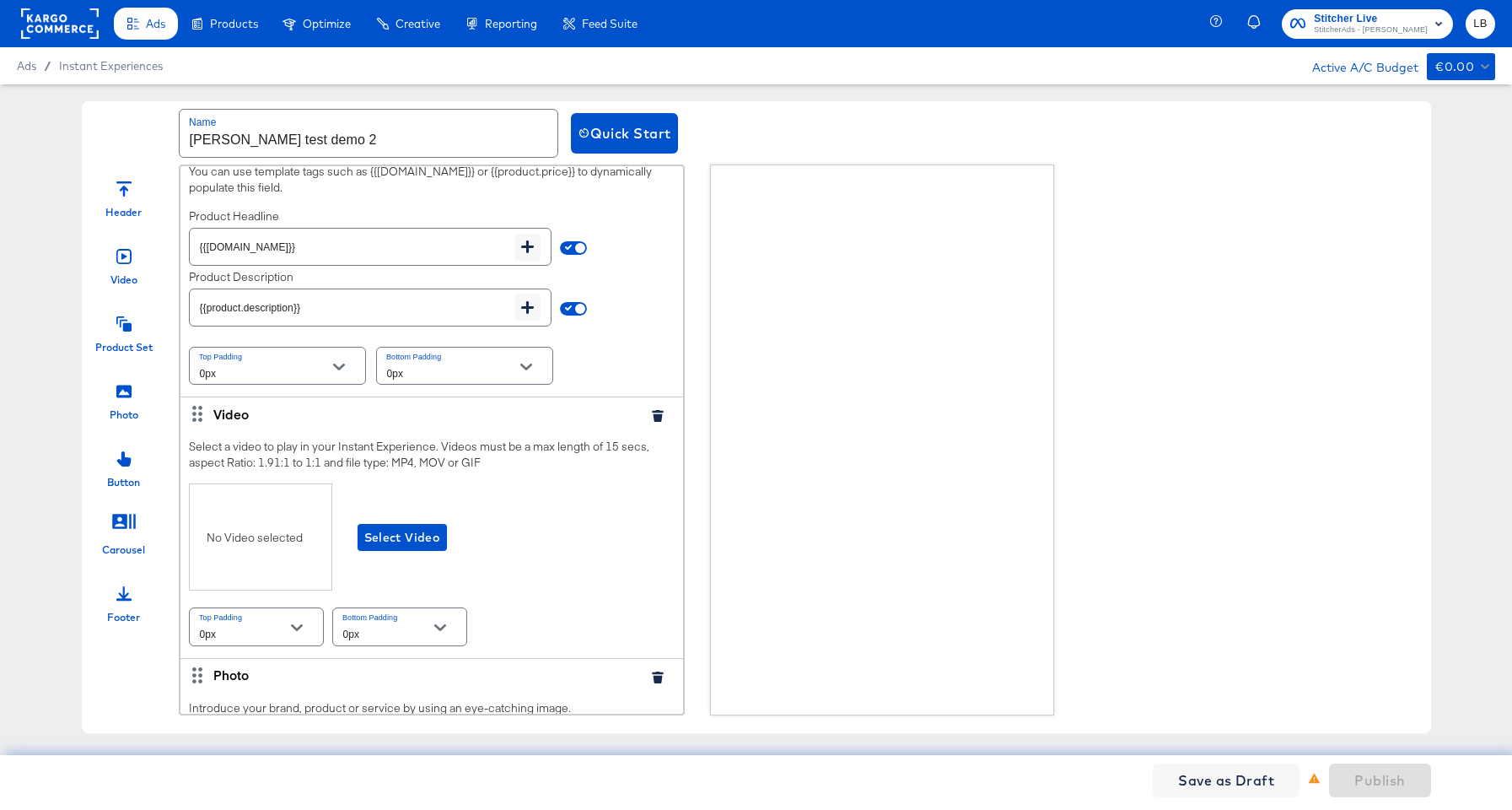
scroll to position [618, 0]
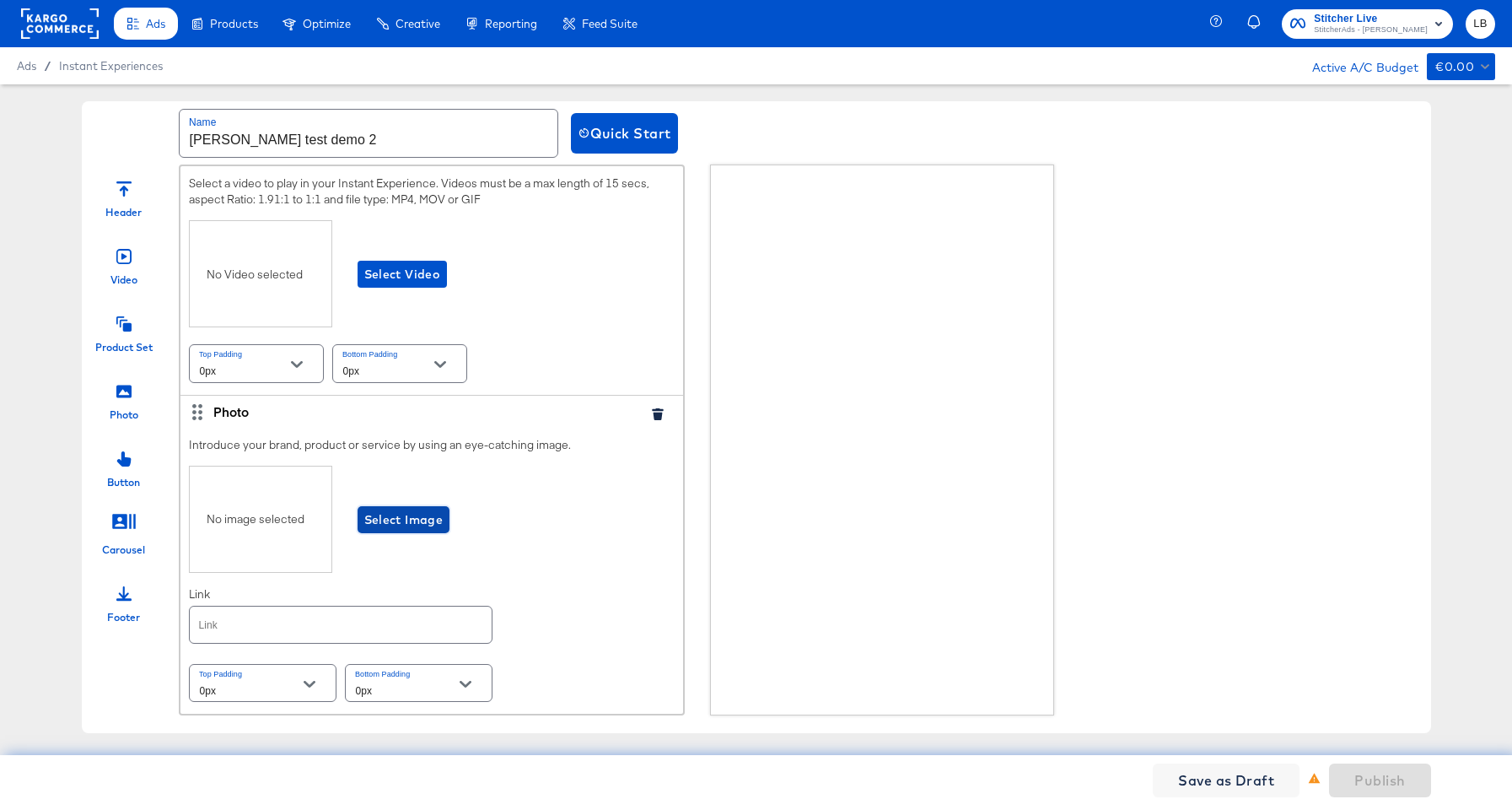
click at [419, 522] on span "Select Image" at bounding box center [404, 520] width 80 height 21
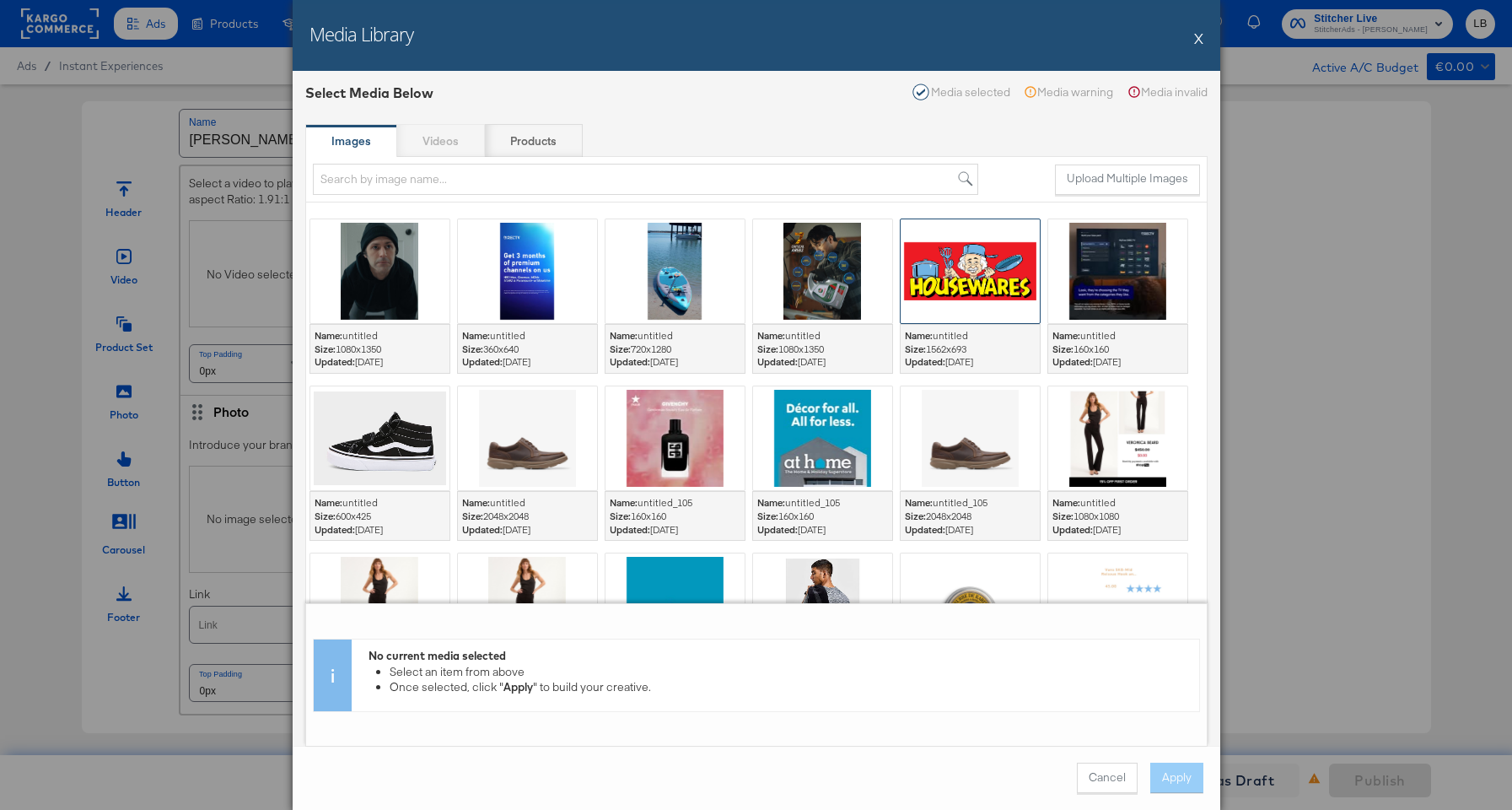
click at [959, 272] on div at bounding box center [970, 270] width 139 height 103
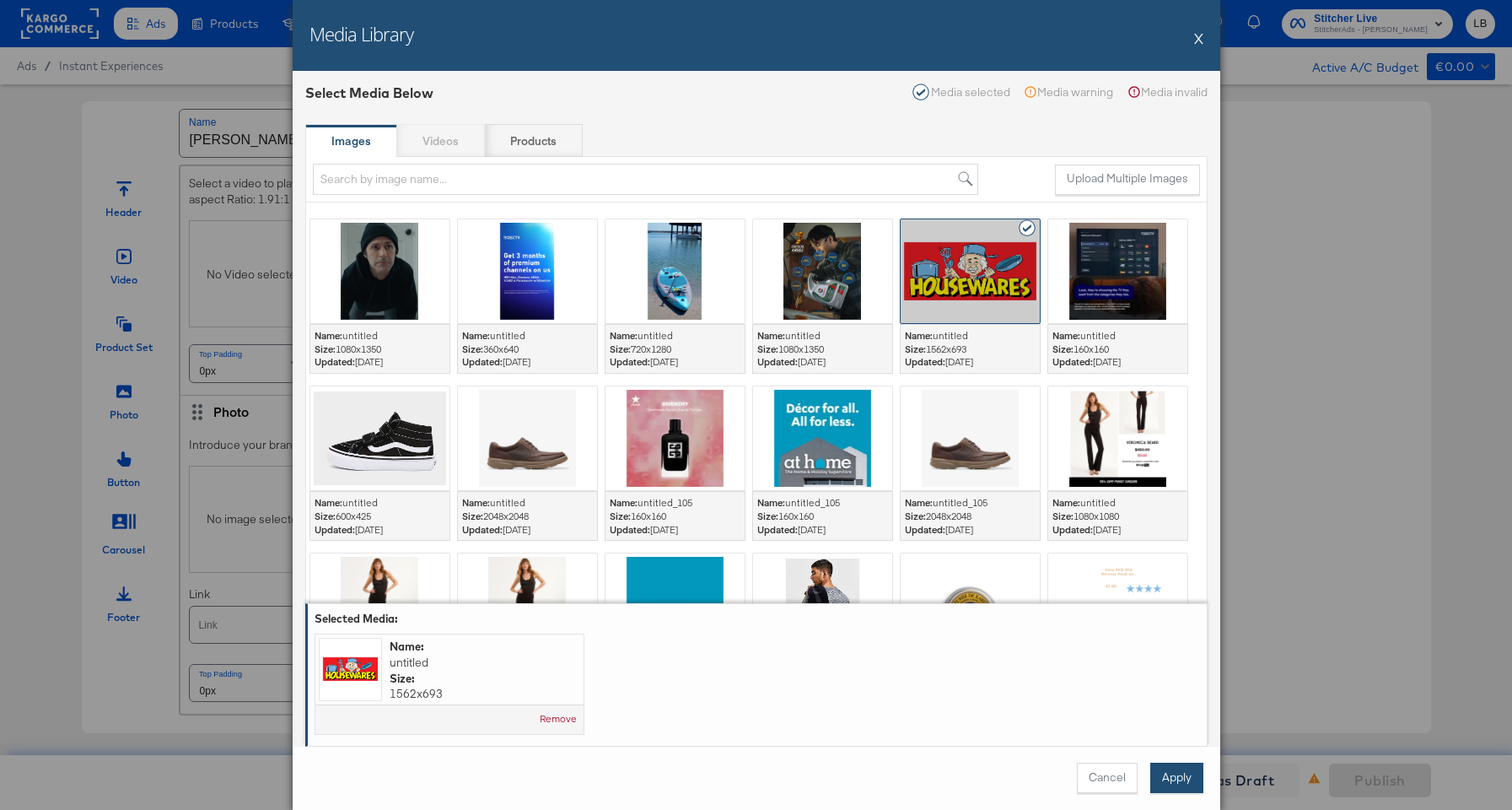
click at [1175, 777] on button "Apply" at bounding box center [1177, 778] width 53 height 30
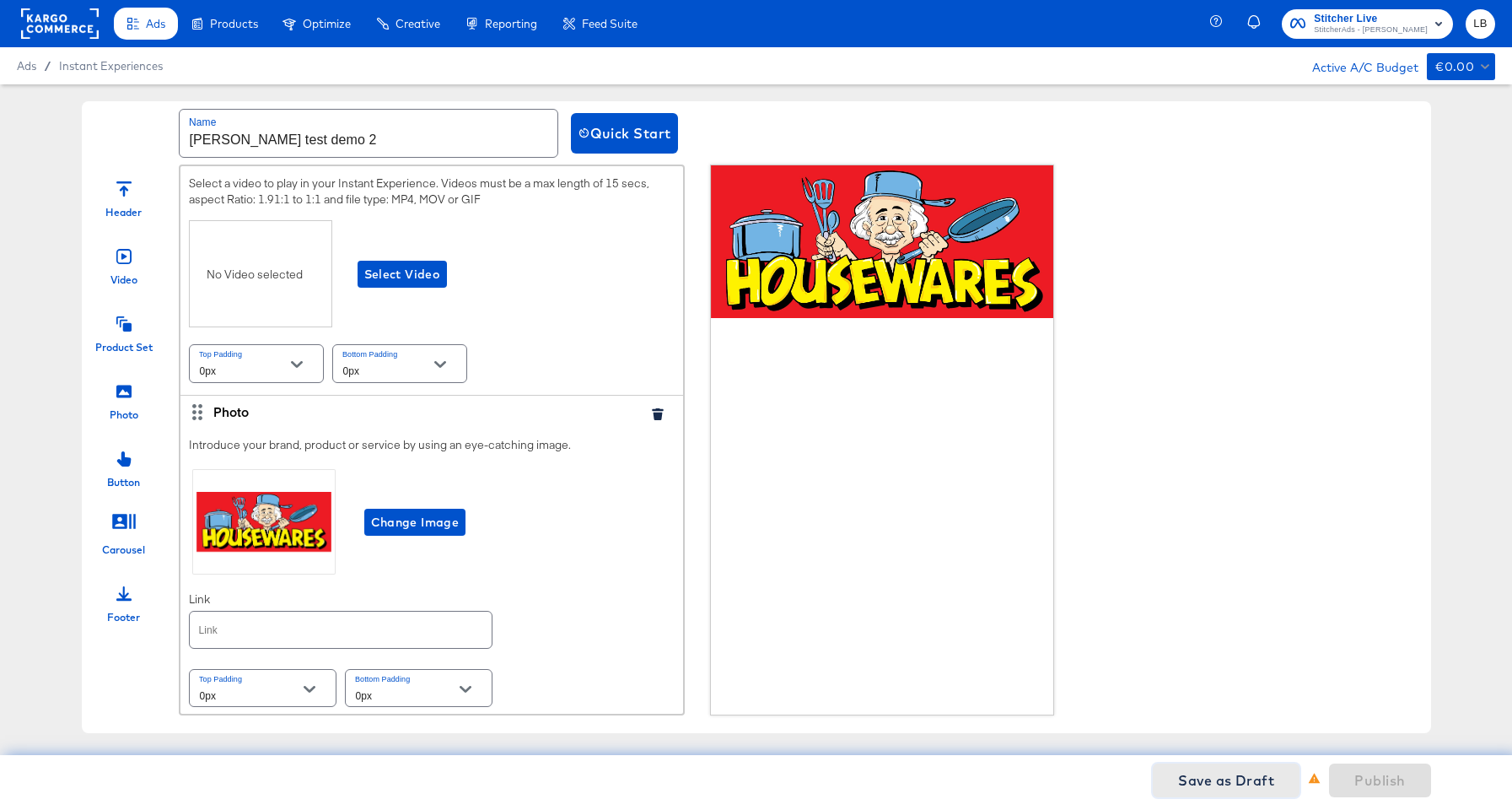
click at [1227, 768] on span "Save as Draft" at bounding box center [1226, 780] width 96 height 24
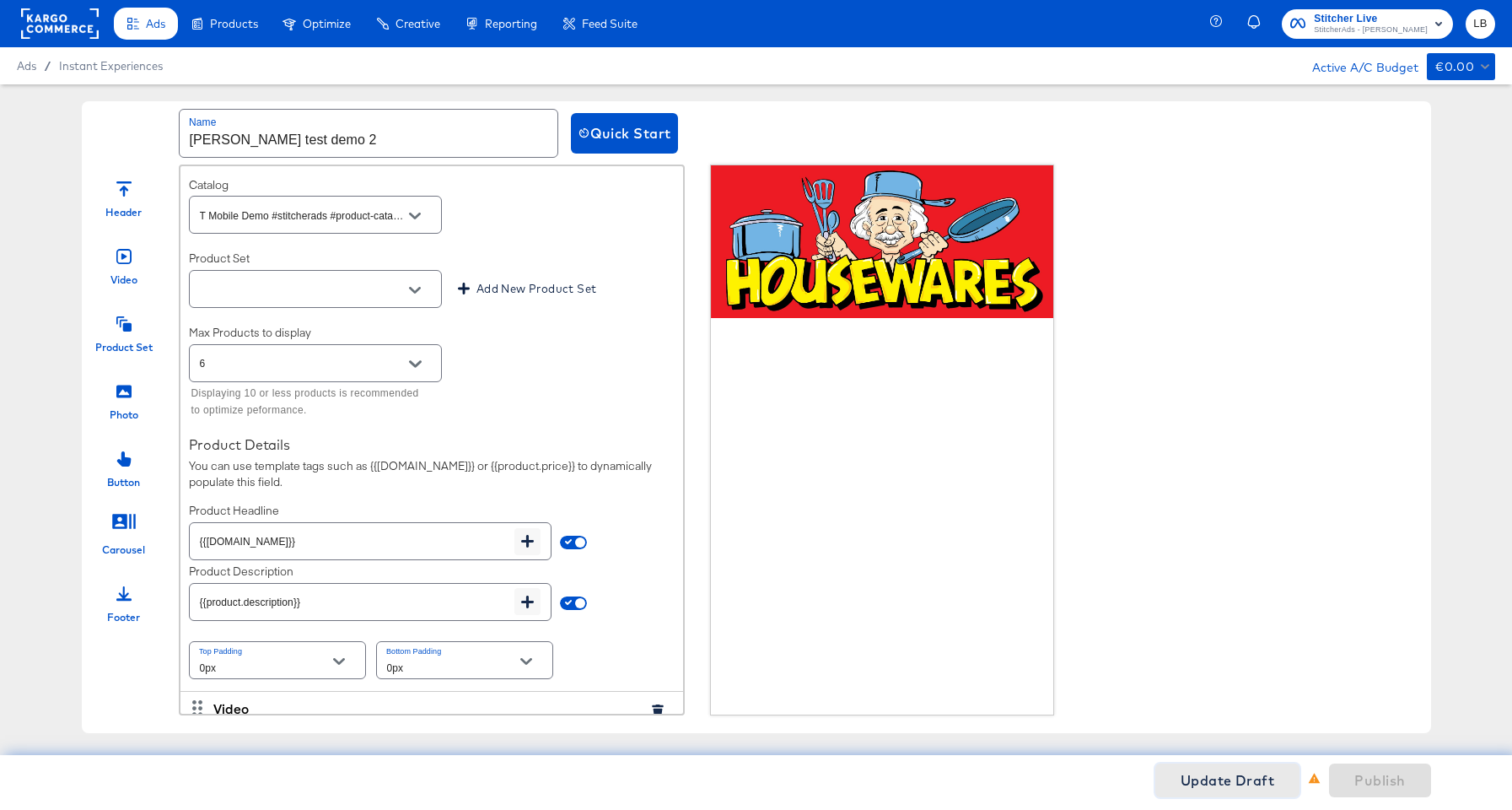
scroll to position [0, 0]
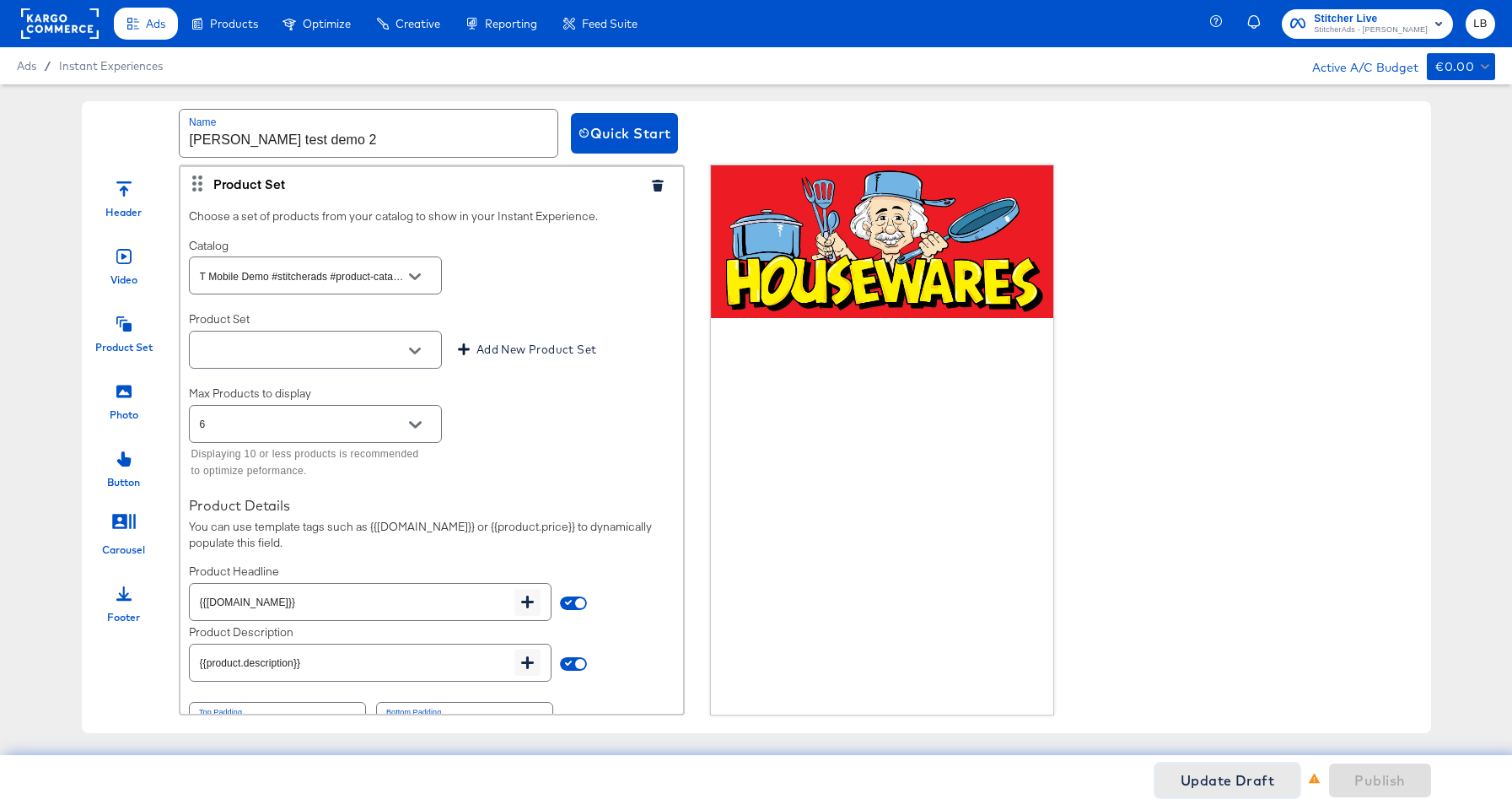
click at [425, 356] on button "Open" at bounding box center [414, 351] width 26 height 26
click at [355, 414] on li "T-Mobile Internet" at bounding box center [315, 419] width 251 height 27
type input "T-Mobile Internet"
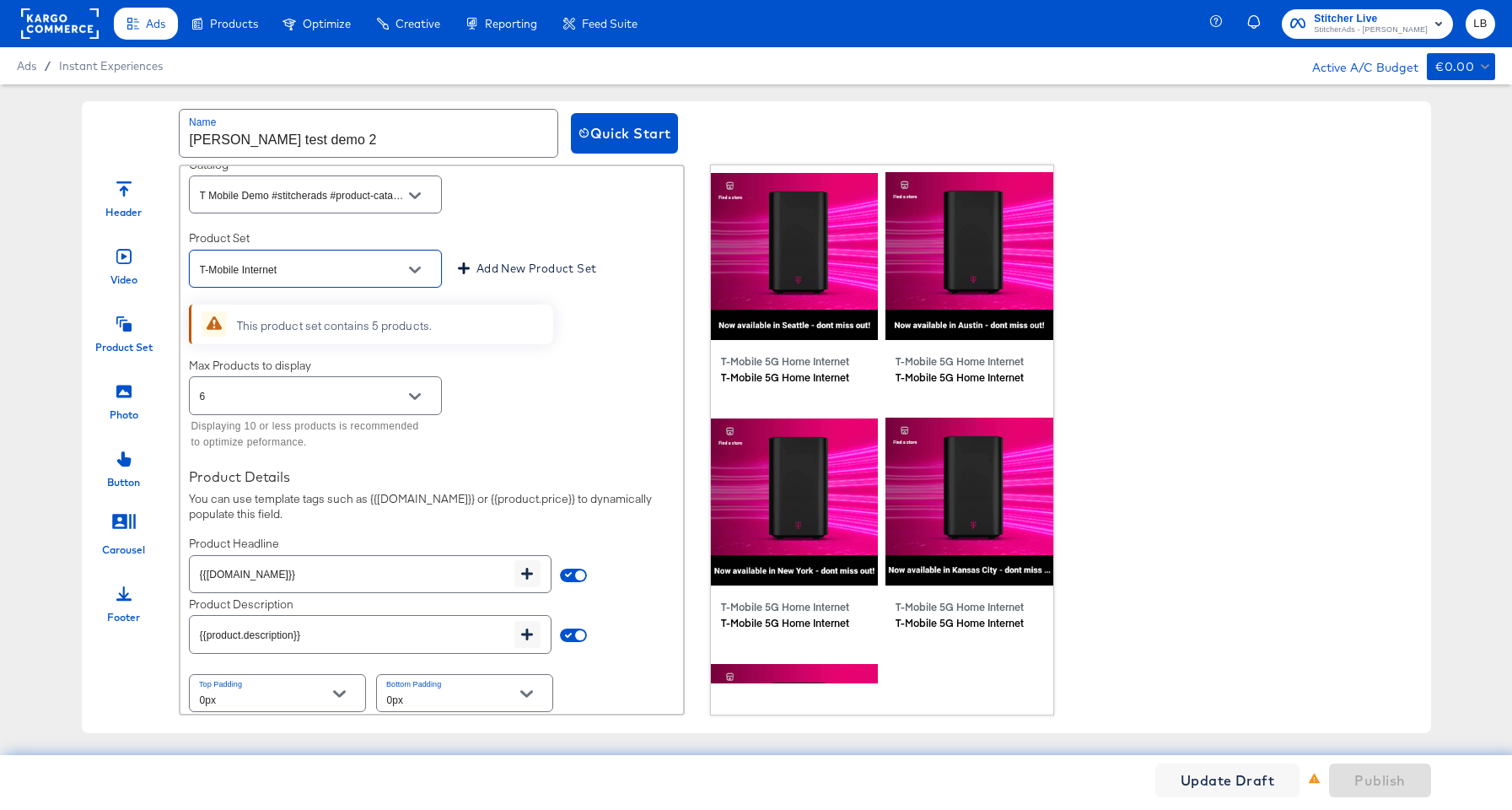
scroll to position [85, 0]
click at [420, 395] on icon "Open" at bounding box center [414, 392] width 11 height 11
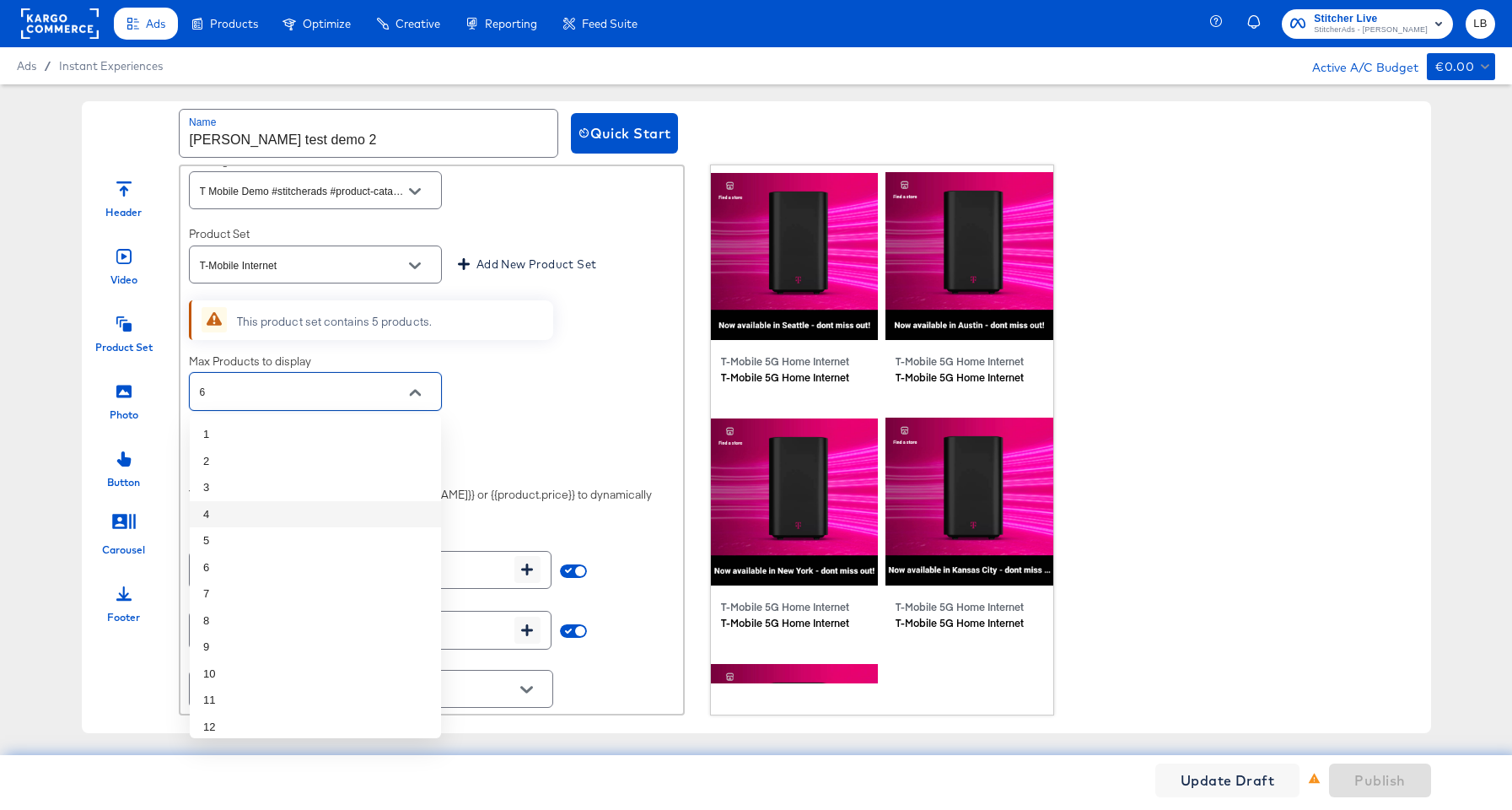
click at [321, 507] on li "4" at bounding box center [315, 514] width 251 height 27
type input "4"
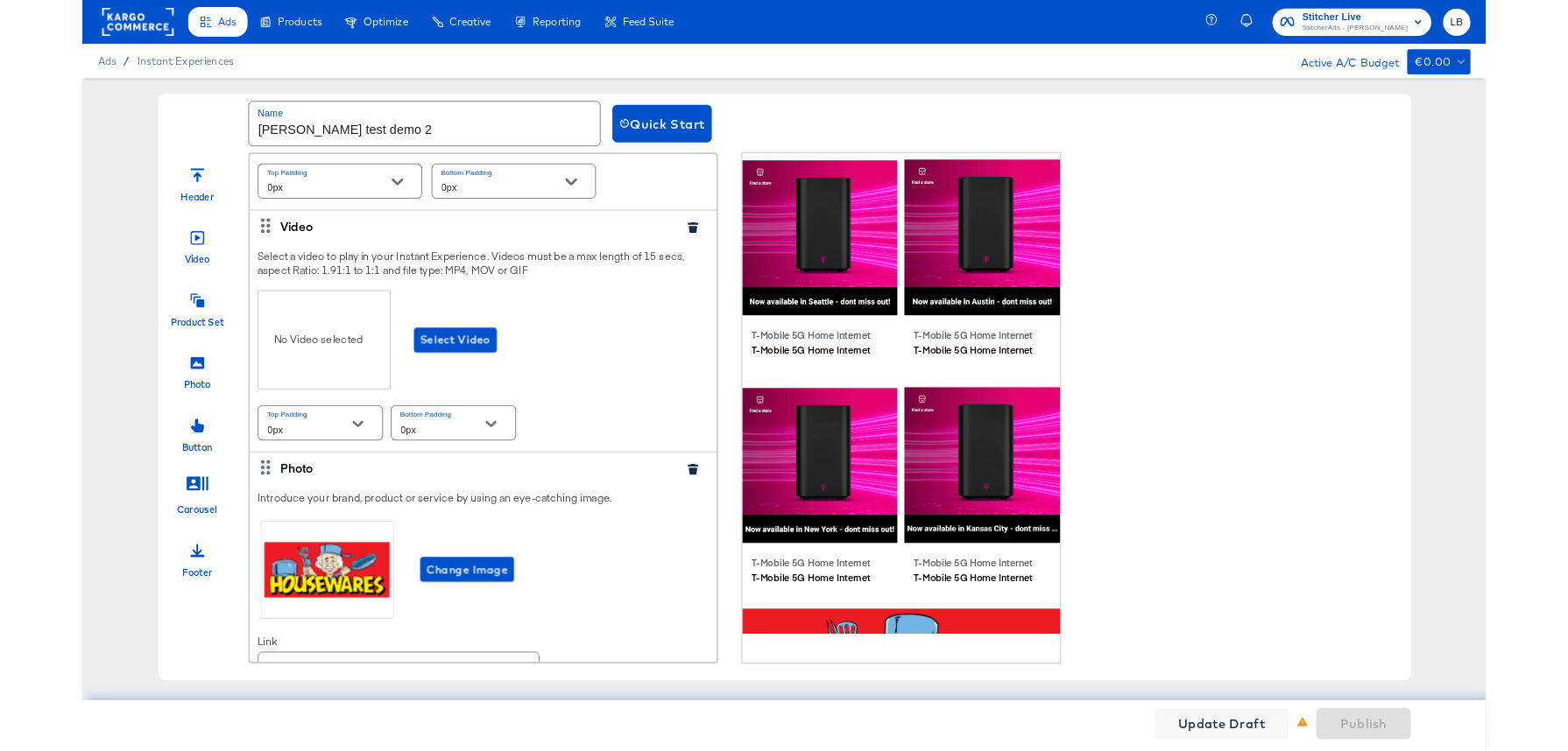
scroll to position [703, 0]
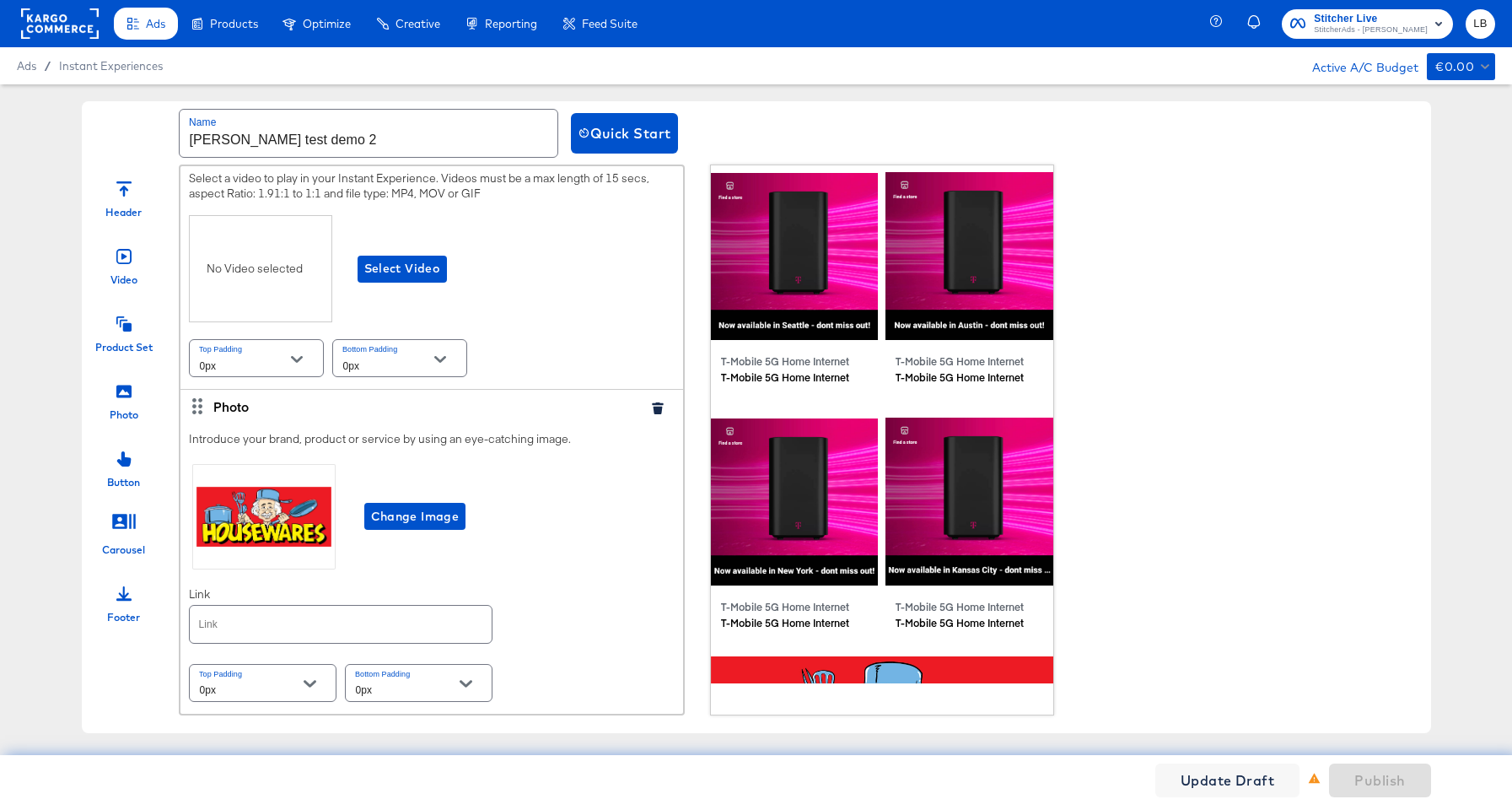
click at [1463, 769] on div "Update Draft Publish" at bounding box center [756, 780] width 1512 height 50
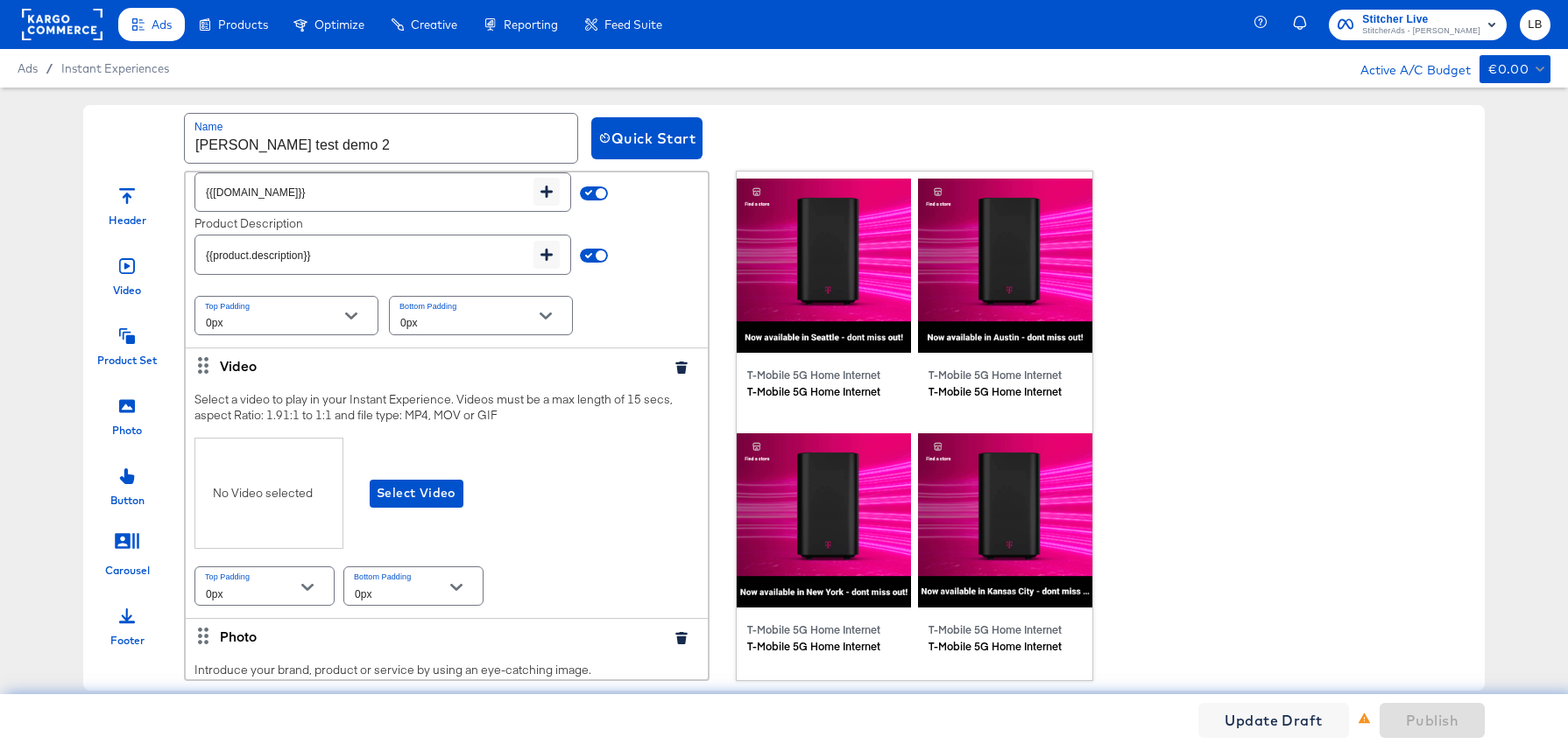
scroll to position [488, 0]
click at [401, 503] on span "Select Video" at bounding box center [416, 492] width 80 height 22
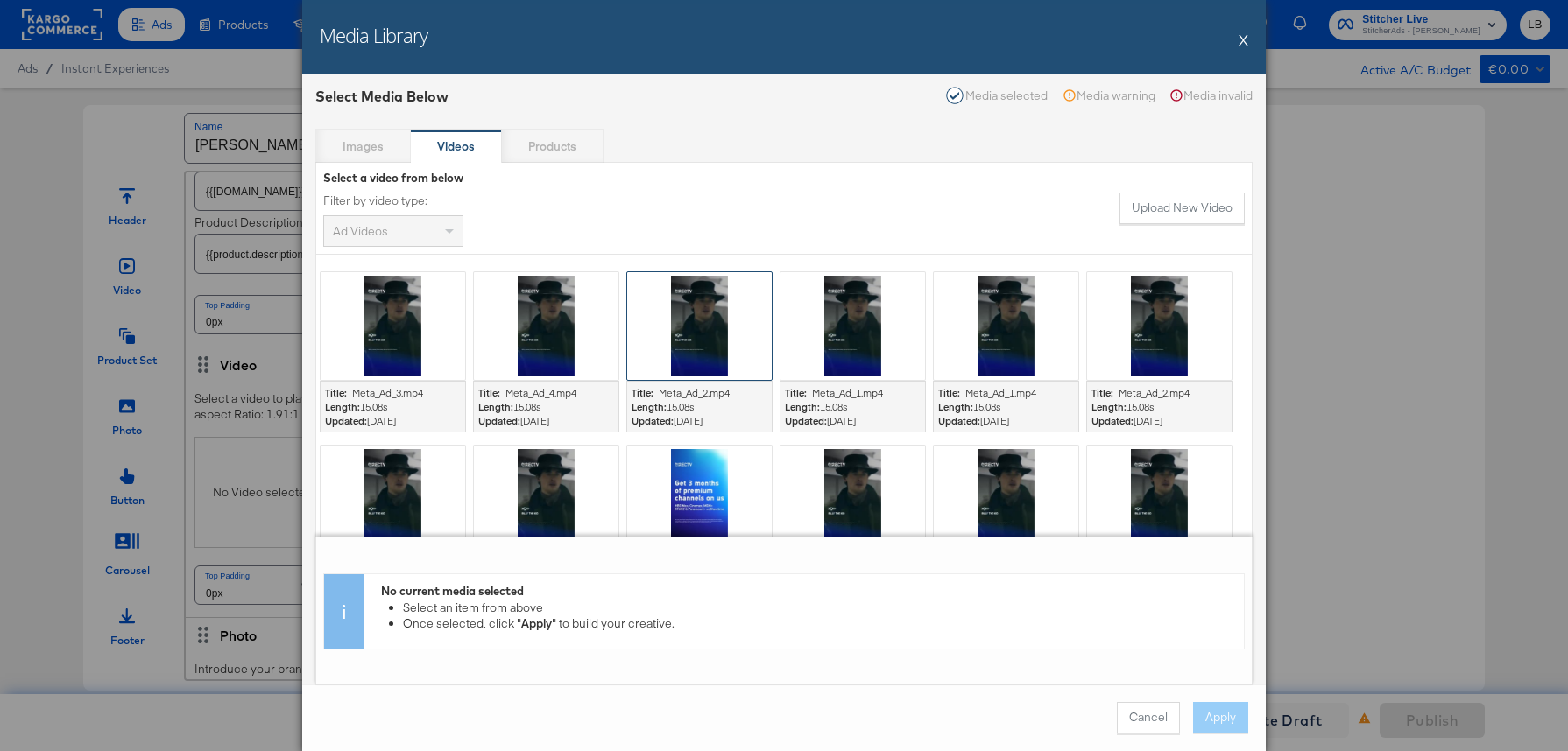
click at [706, 331] on div at bounding box center [699, 326] width 145 height 107
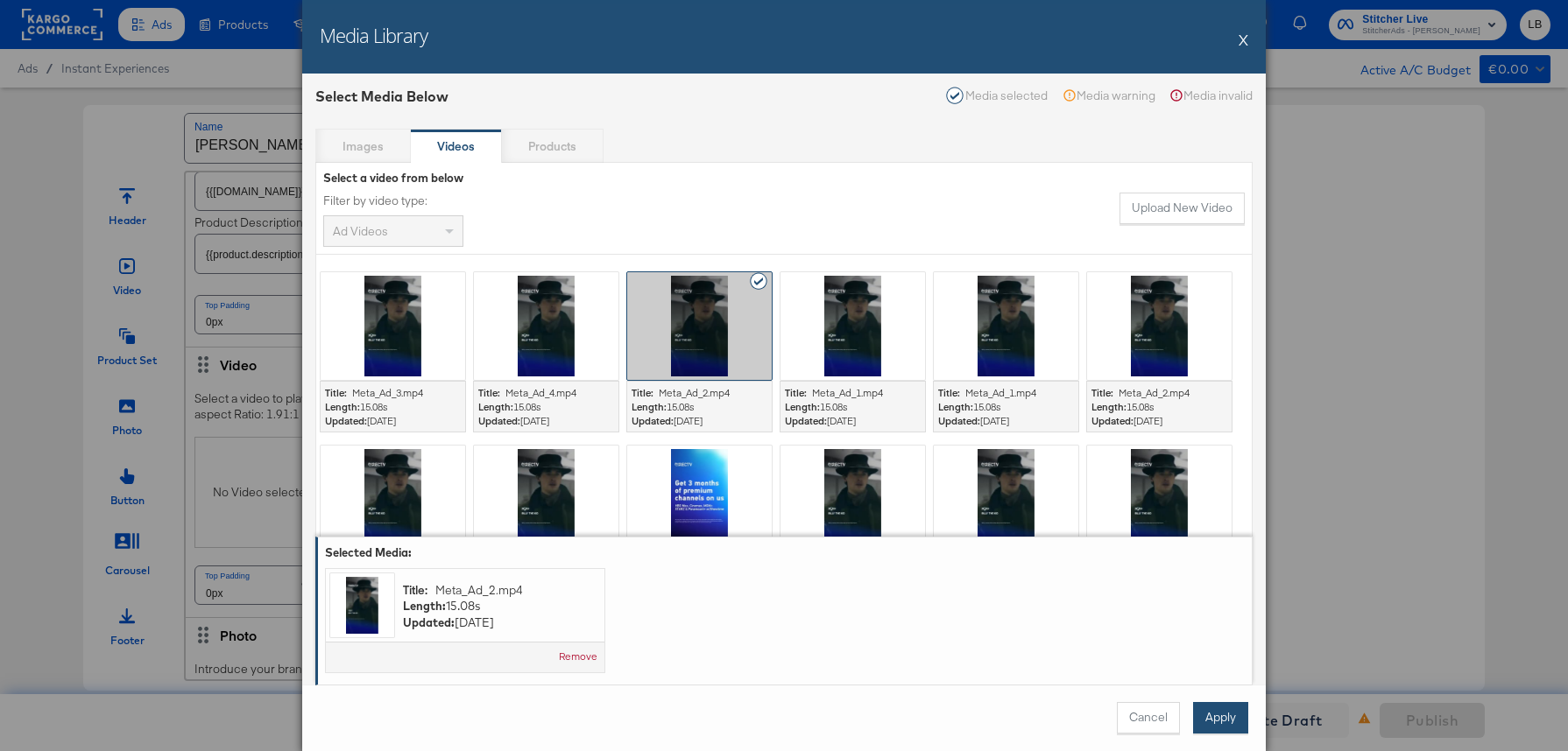
click at [1217, 718] on button "Apply" at bounding box center [1221, 719] width 55 height 31
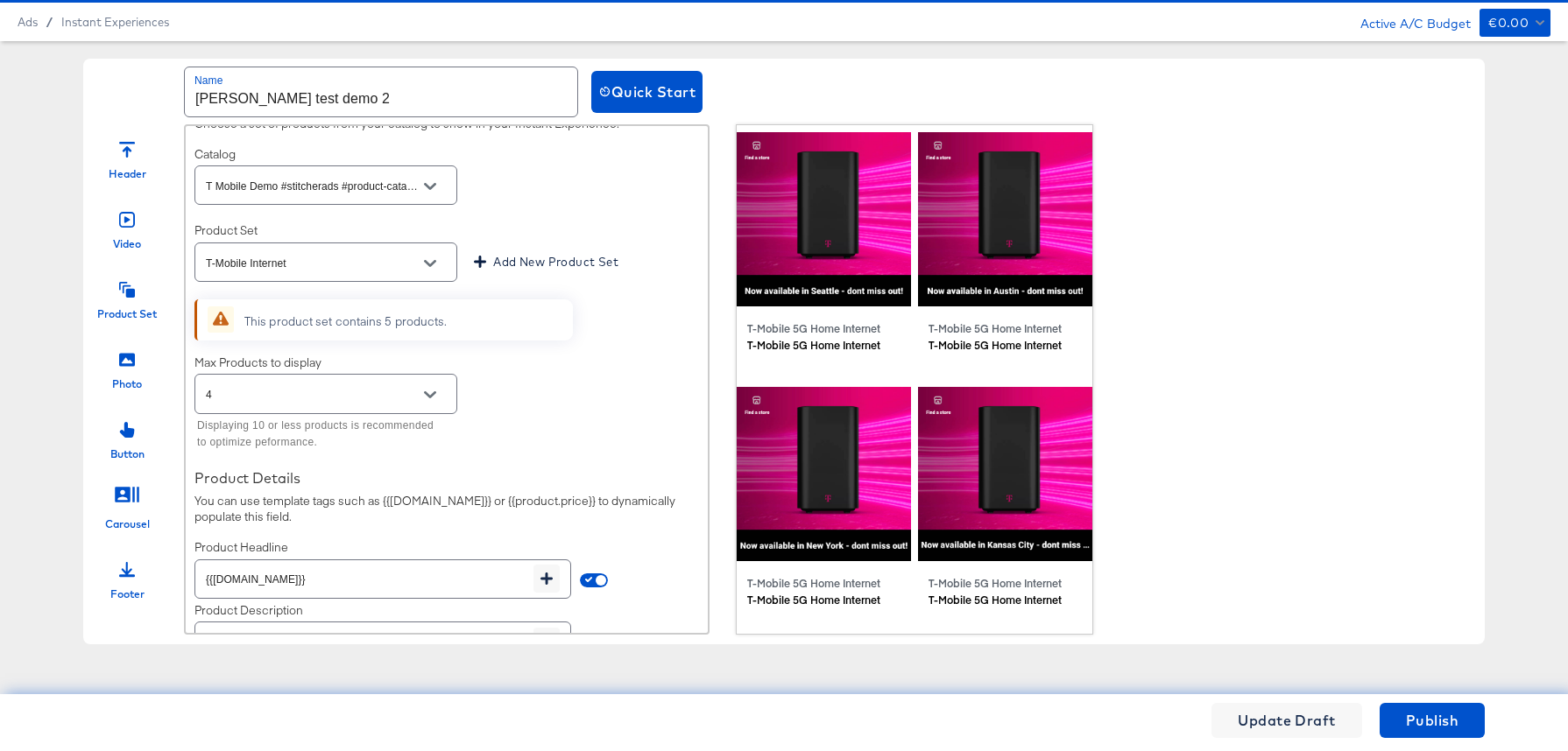
scroll to position [0, 0]
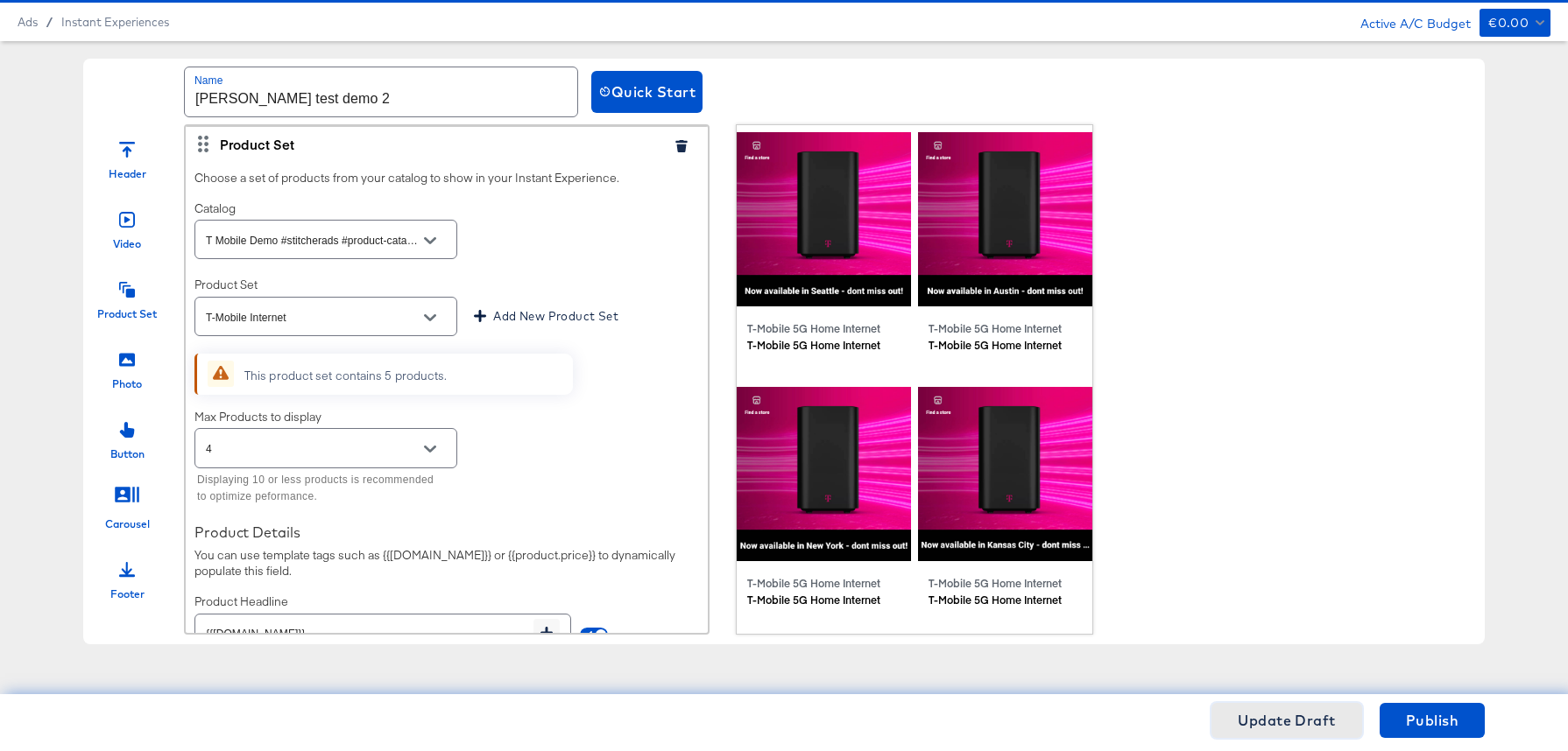
click at [1301, 714] on span "Update Draft" at bounding box center [1286, 720] width 98 height 25
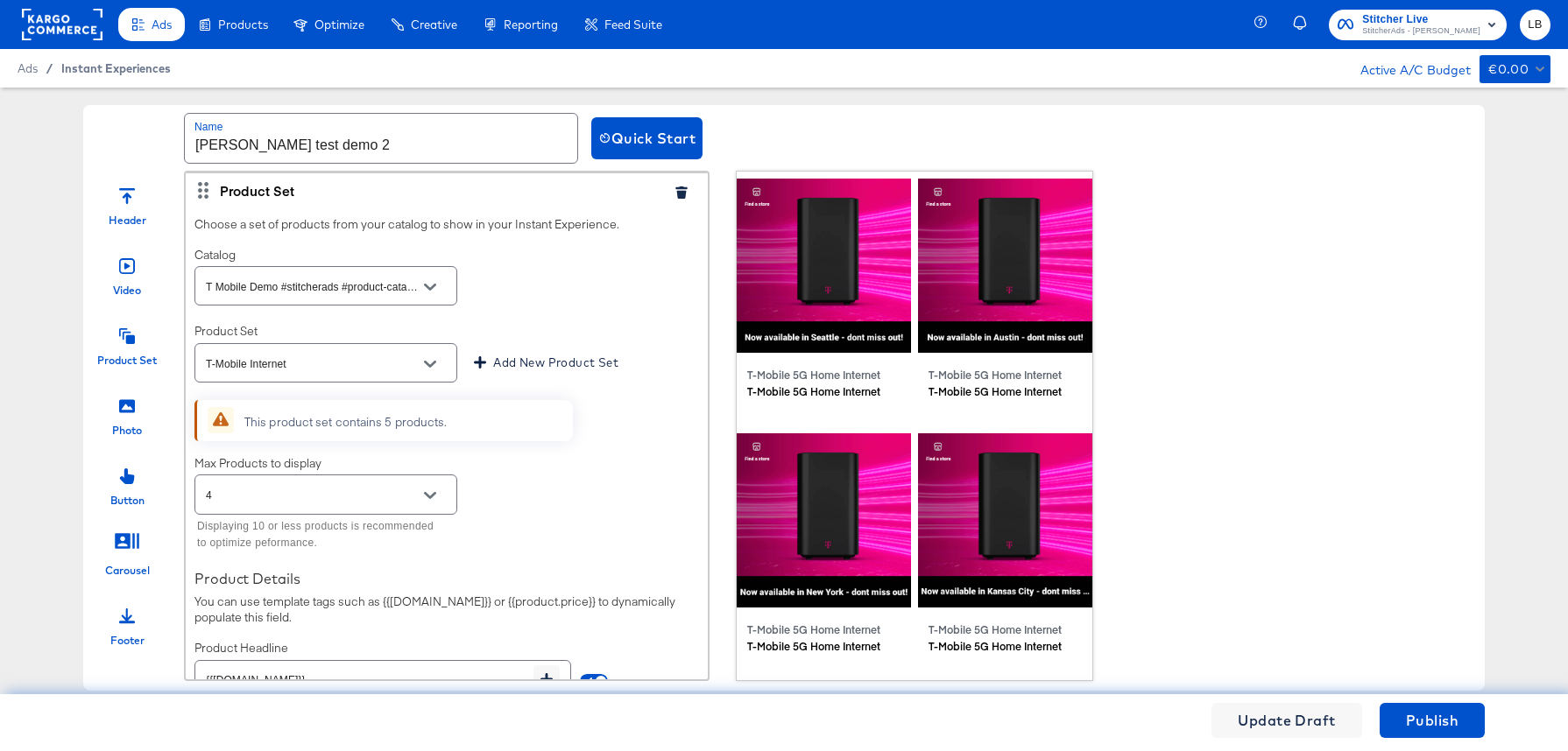
click at [86, 69] on span "Instant Experiences" at bounding box center [115, 68] width 109 height 14
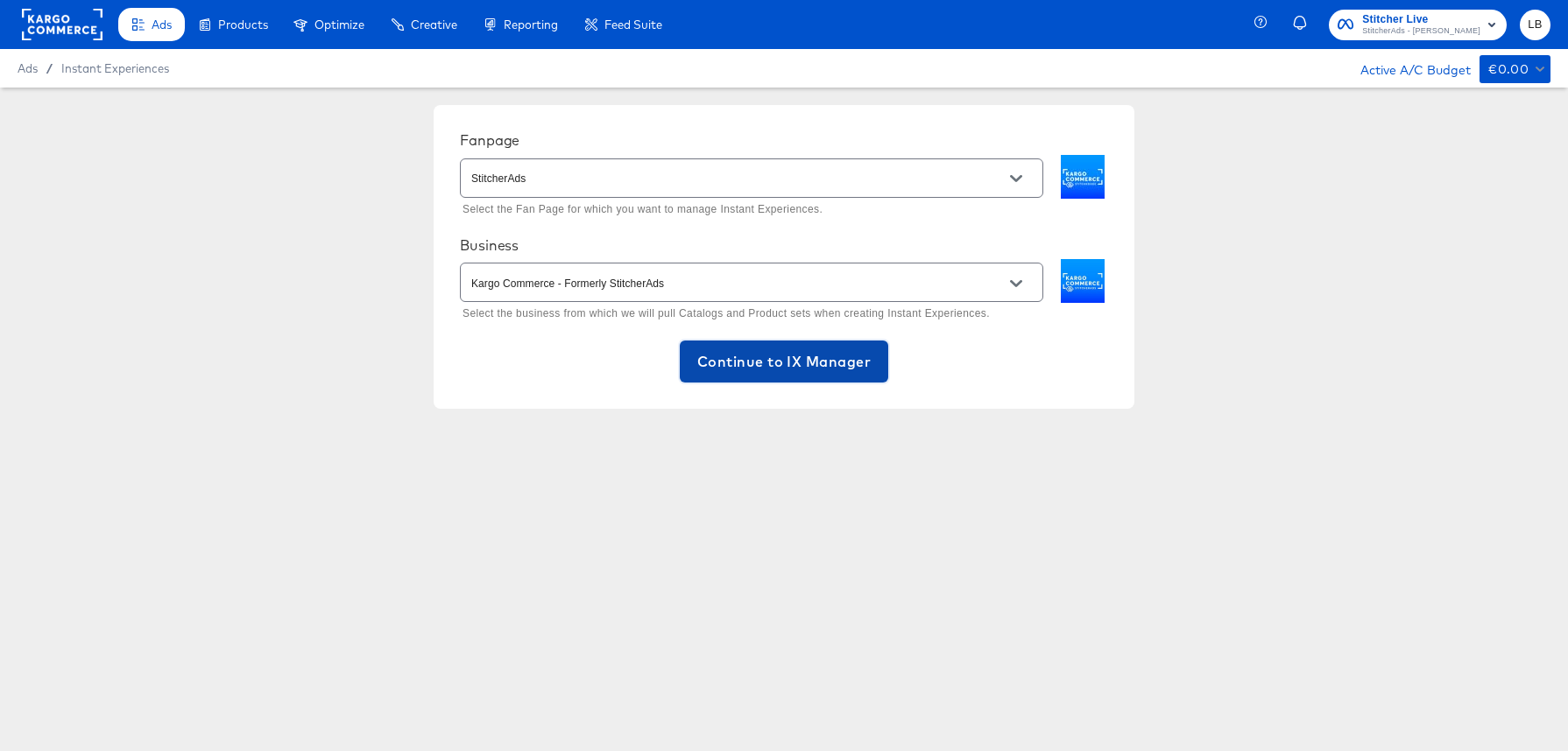
click at [845, 361] on span "Continue to IX Manager" at bounding box center [784, 361] width 173 height 25
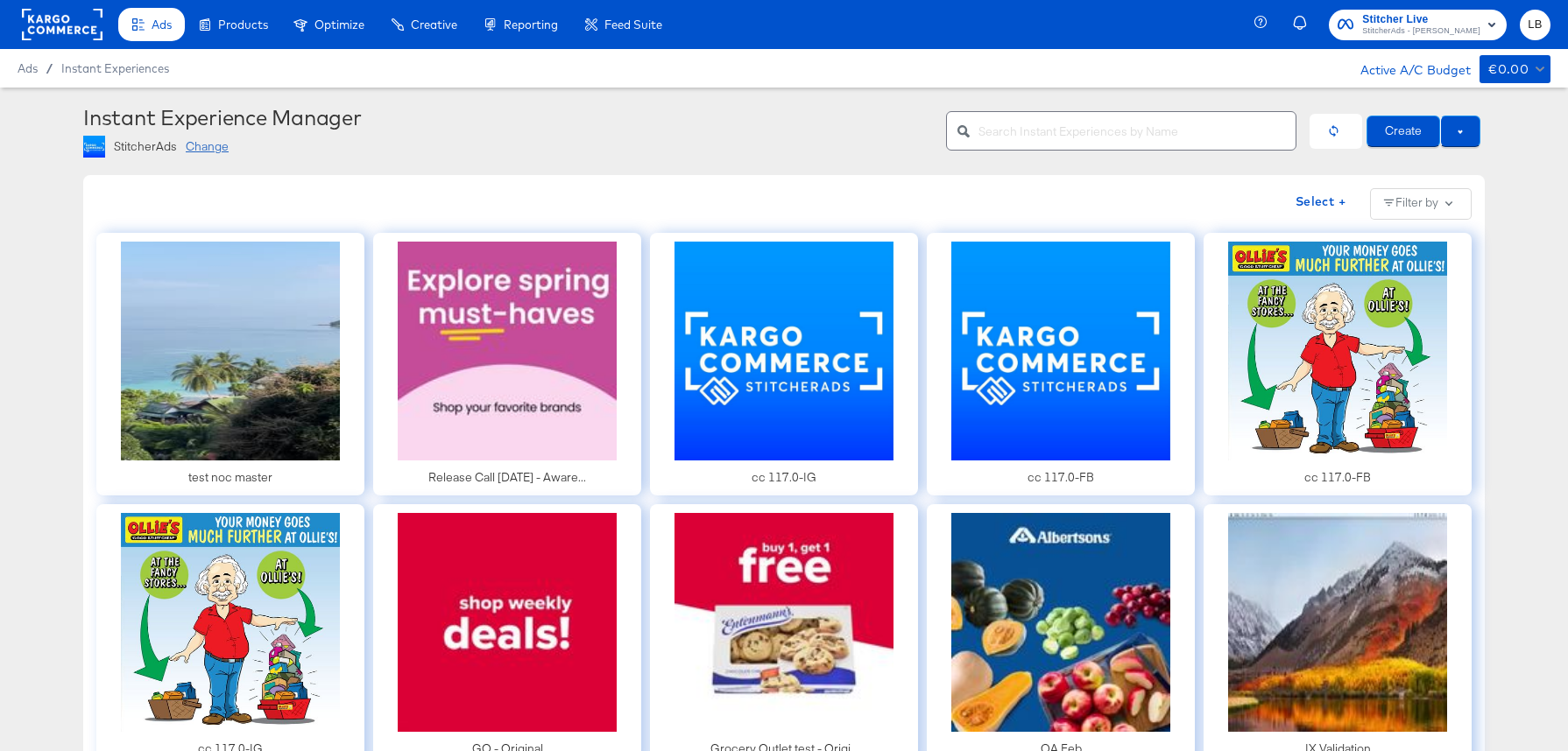
click at [1138, 135] on input "text" at bounding box center [1137, 124] width 317 height 37
type input "natalie"
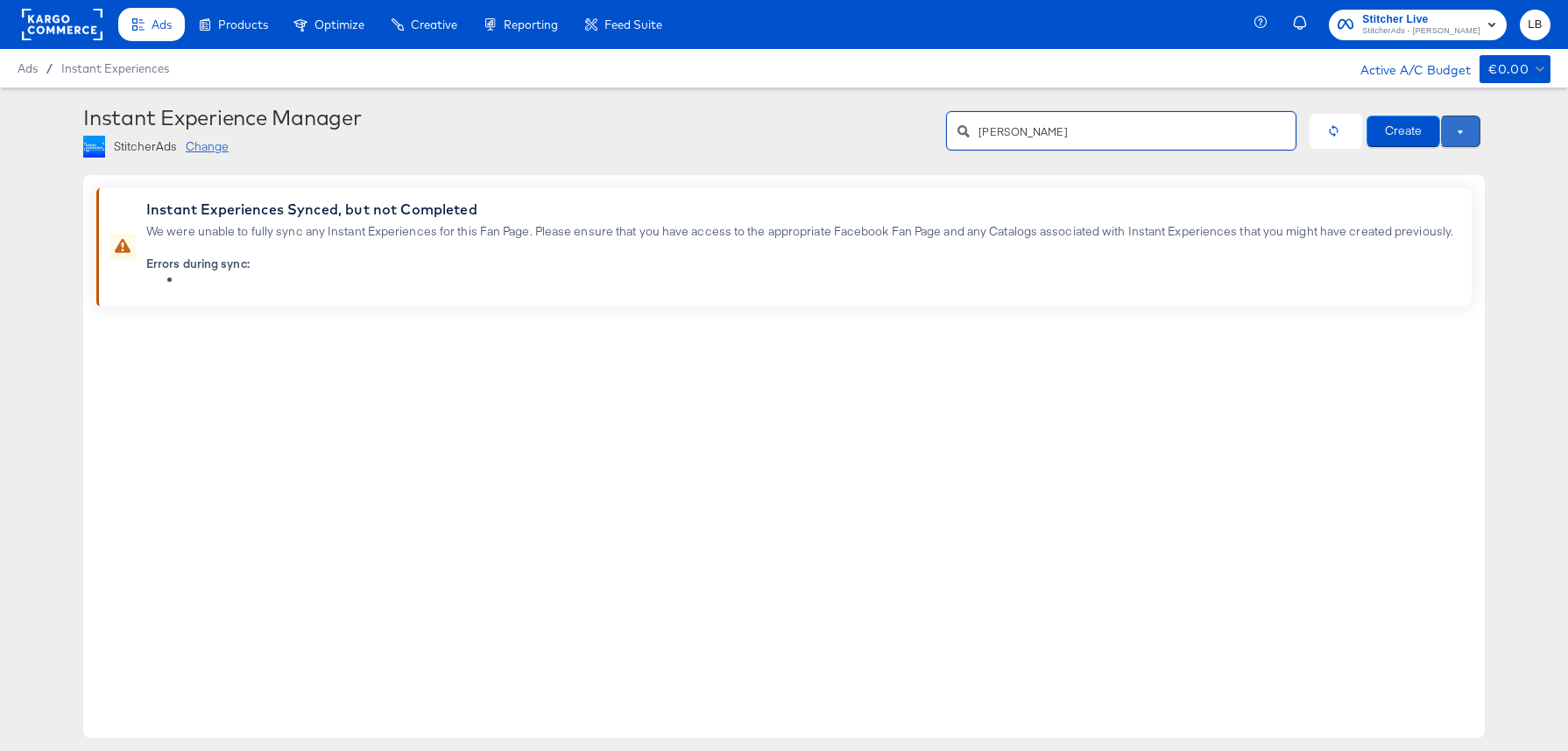
click at [1465, 133] on button at bounding box center [1460, 131] width 40 height 31
click at [1443, 154] on span "Use Draft" at bounding box center [1423, 162] width 108 height 22
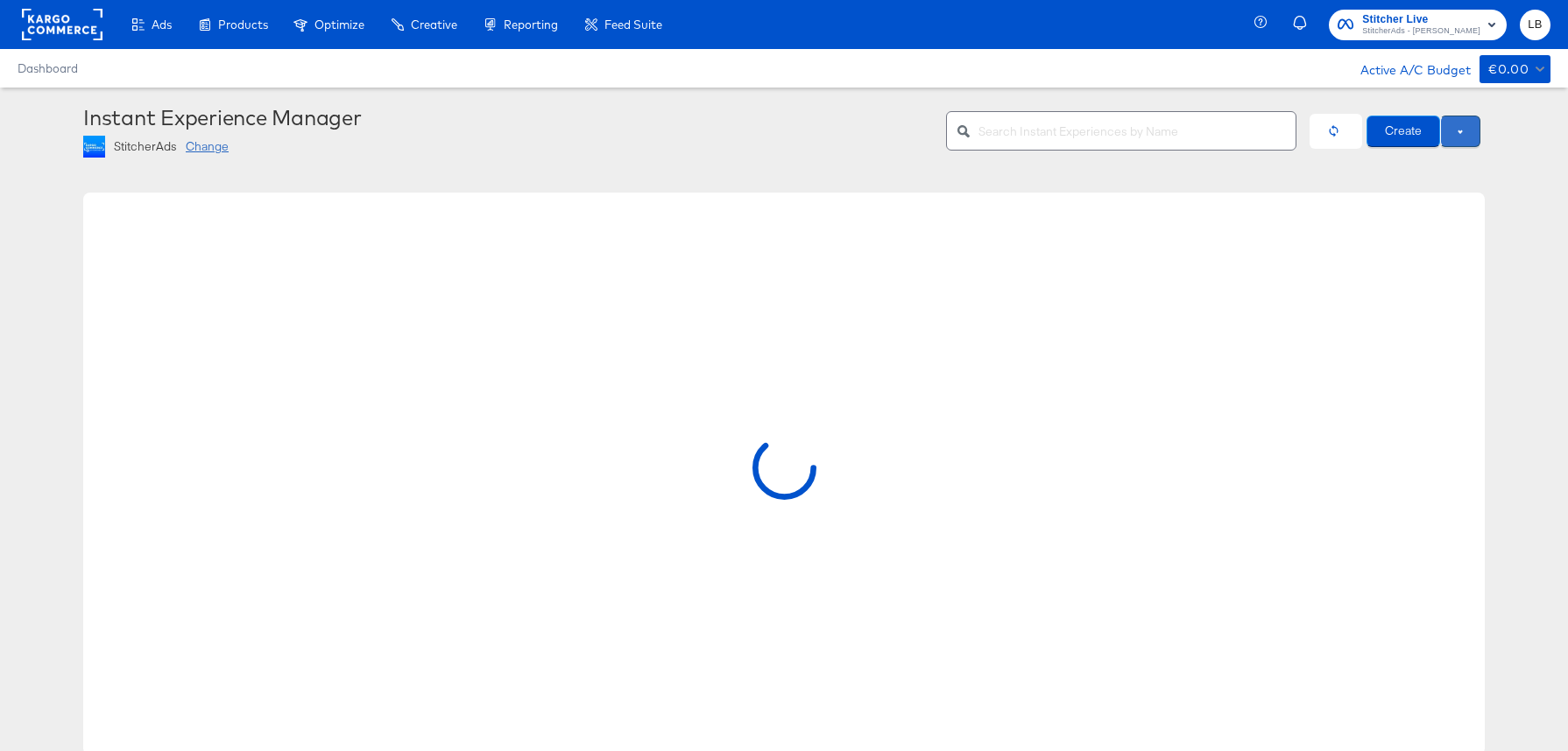
click at [1462, 134] on button at bounding box center [1460, 131] width 40 height 31
click at [1434, 158] on span "Use Draft" at bounding box center [1423, 162] width 108 height 22
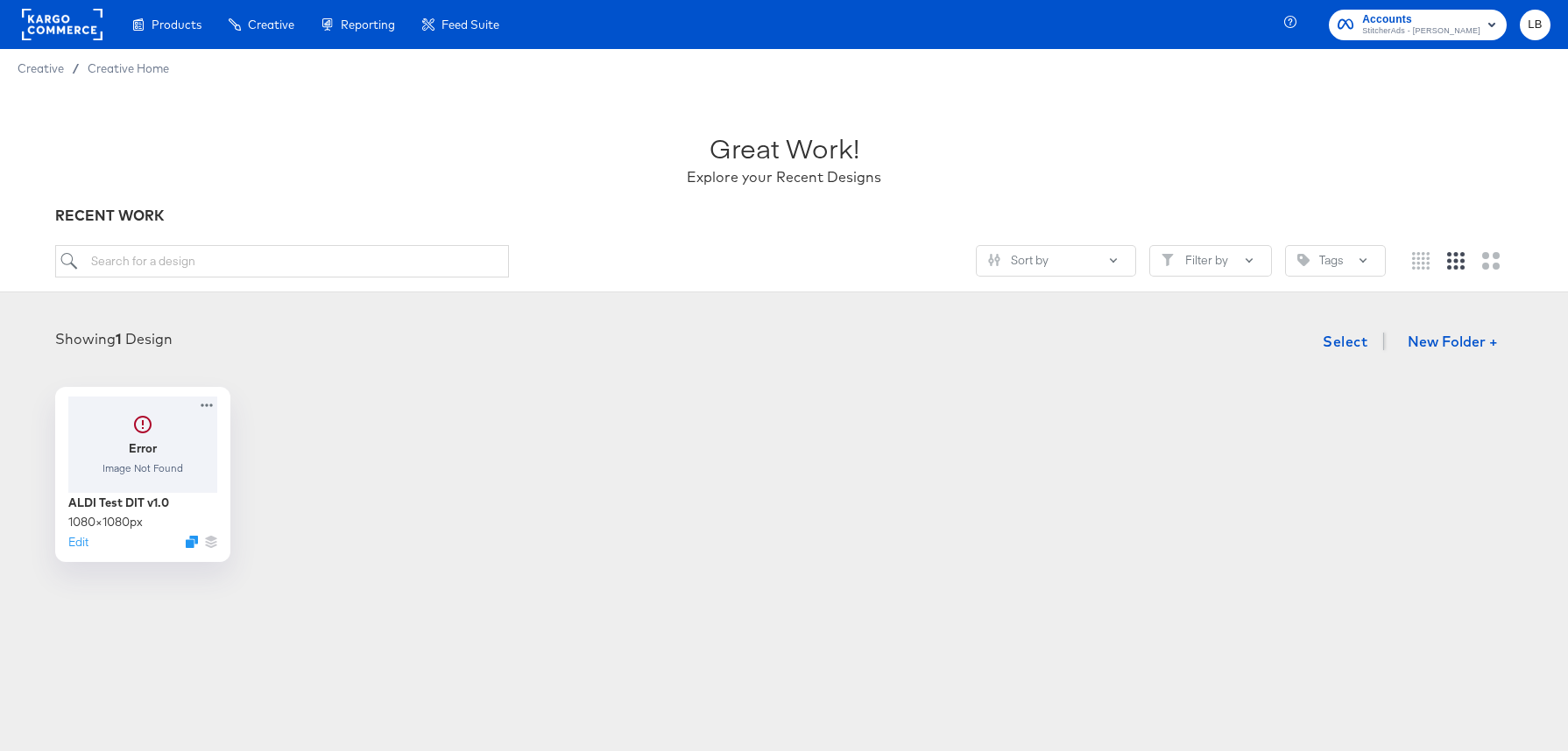
click at [81, 27] on rect at bounding box center [62, 25] width 81 height 31
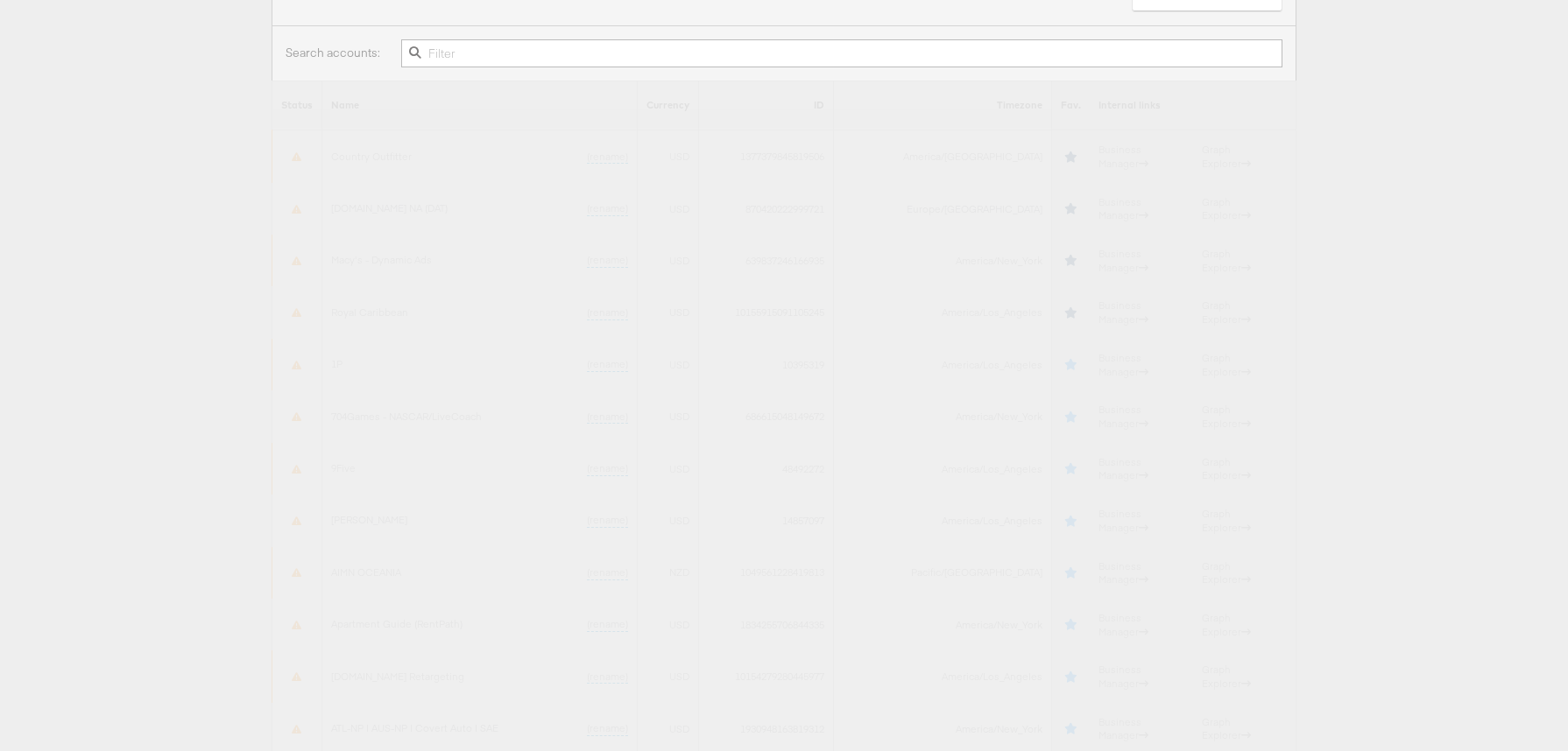
scroll to position [151, 0]
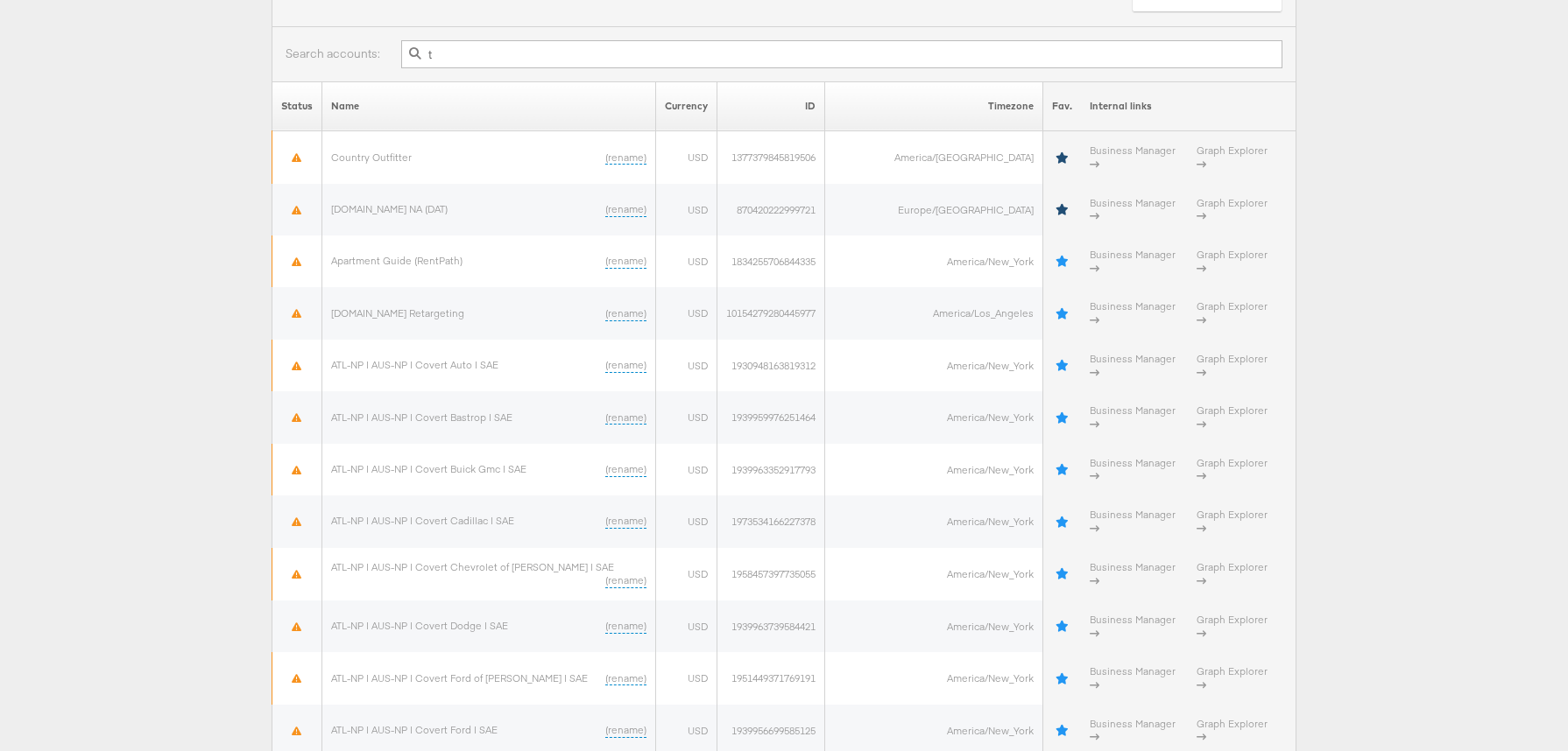
type input "t"
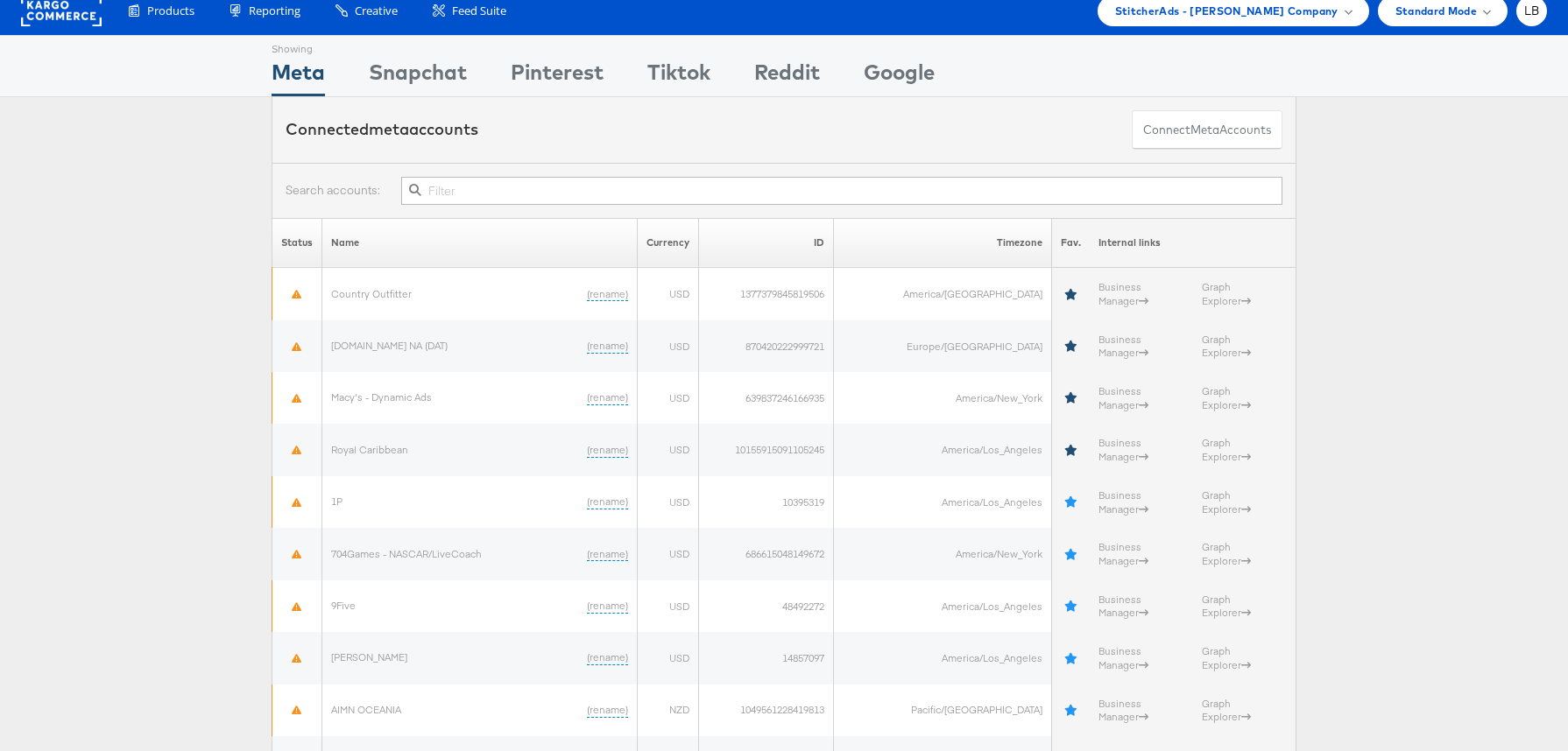
scroll to position [0, 0]
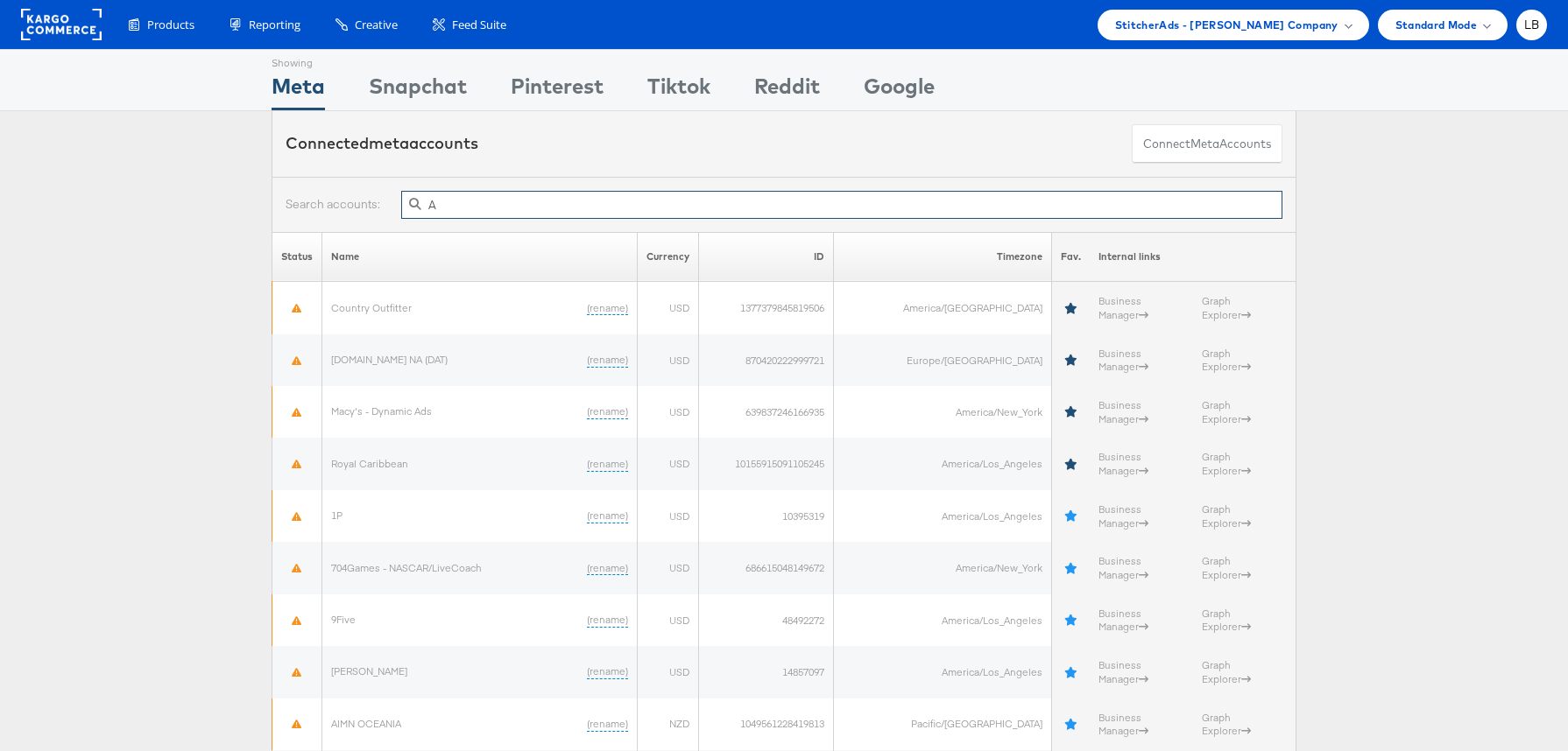
type input "A"
